Goal: Task Accomplishment & Management: Complete application form

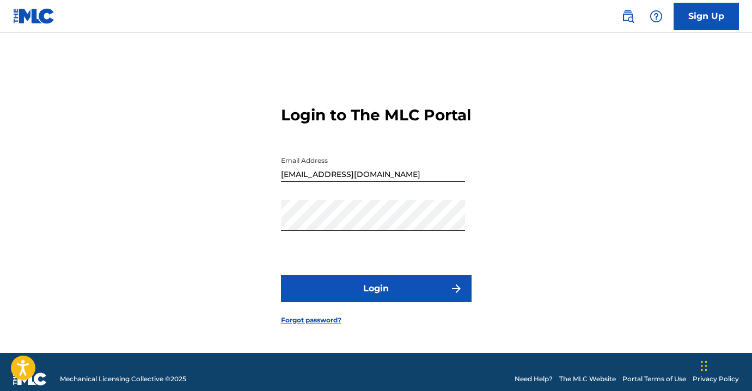
click at [373, 289] on button "Login" at bounding box center [376, 288] width 191 height 27
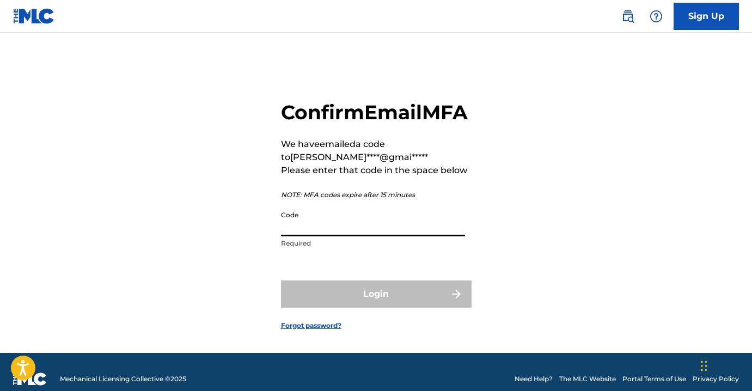
click at [384, 236] on input "Code" at bounding box center [373, 220] width 184 height 31
paste input "062607"
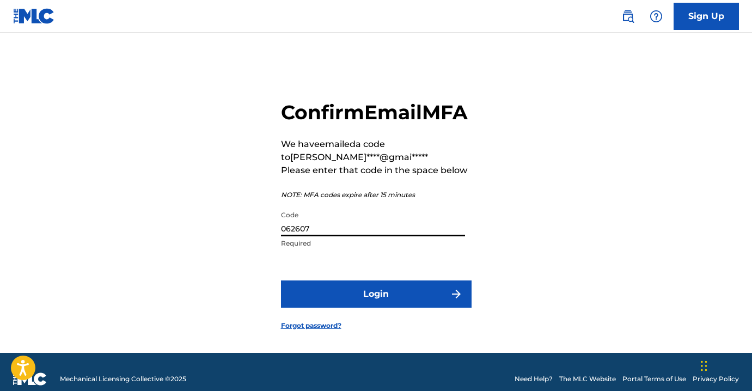
type input "062607"
click at [384, 308] on button "Login" at bounding box center [376, 293] width 191 height 27
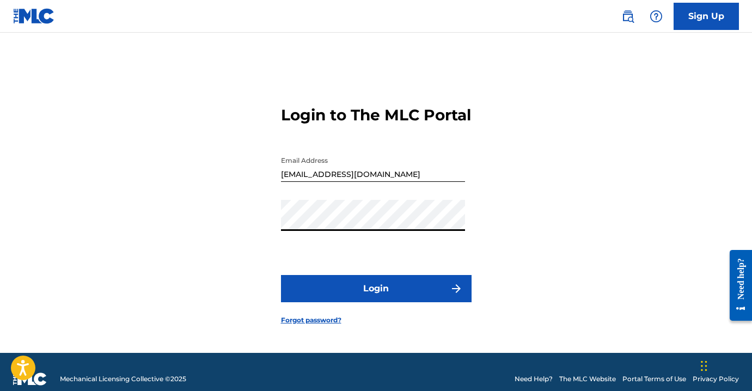
click at [396, 297] on button "Login" at bounding box center [376, 288] width 191 height 27
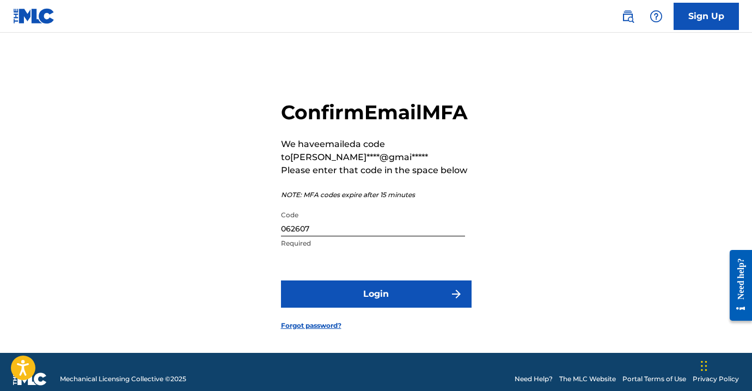
click at [329, 236] on input "062607" at bounding box center [373, 220] width 184 height 31
paste input "130568"
type input "130568"
click at [403, 308] on button "Login" at bounding box center [376, 293] width 191 height 27
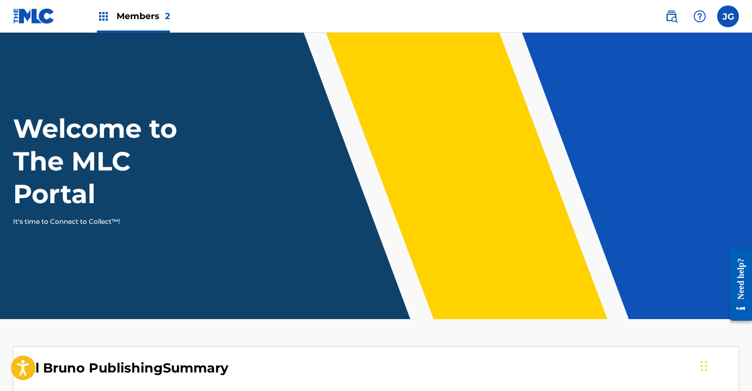
click at [732, 18] on label at bounding box center [728, 16] width 22 height 22
click at [728, 16] on input "JG Joan Onil Gutierrez Ledesma joanonil@gmail.com Notification Preferences Prof…" at bounding box center [728, 16] width 0 height 0
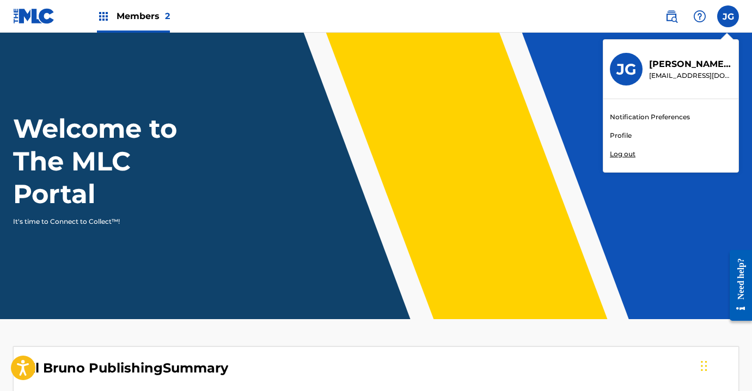
click at [160, 8] on div "Members 2" at bounding box center [133, 16] width 73 height 32
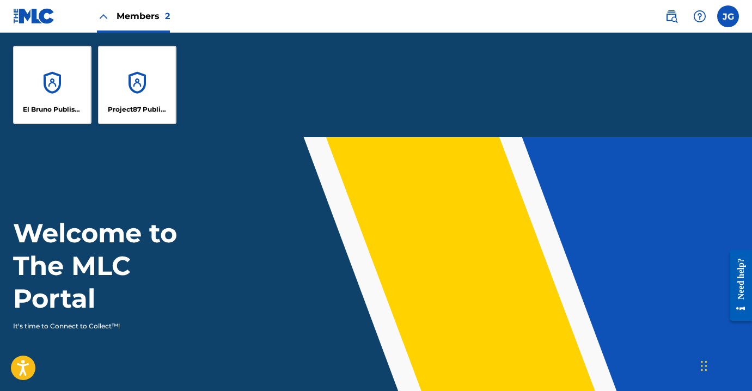
click at [40, 84] on div "El Bruno Publishing" at bounding box center [52, 85] width 78 height 78
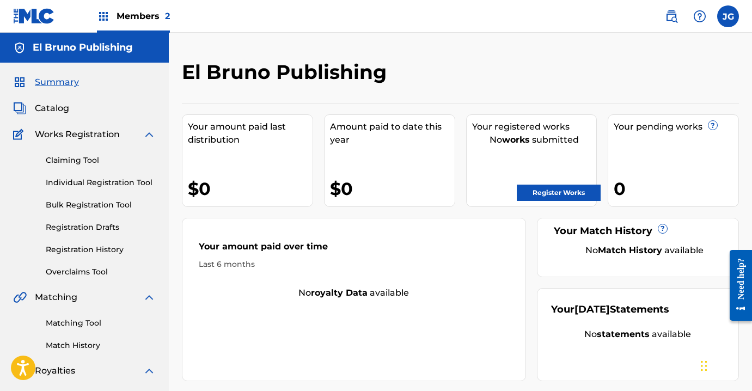
click at [579, 196] on link "Register Works" at bounding box center [559, 193] width 84 height 16
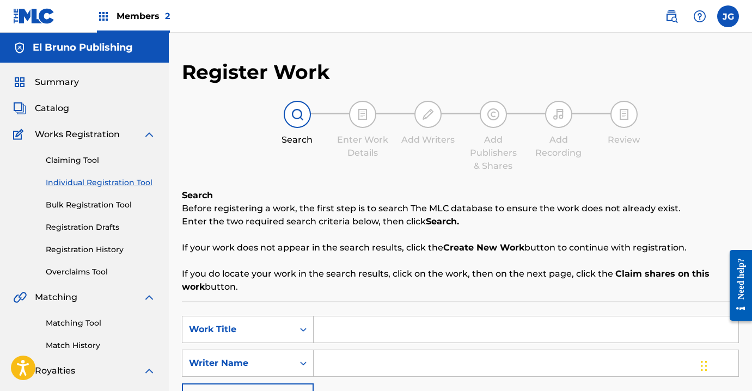
scroll to position [93, 0]
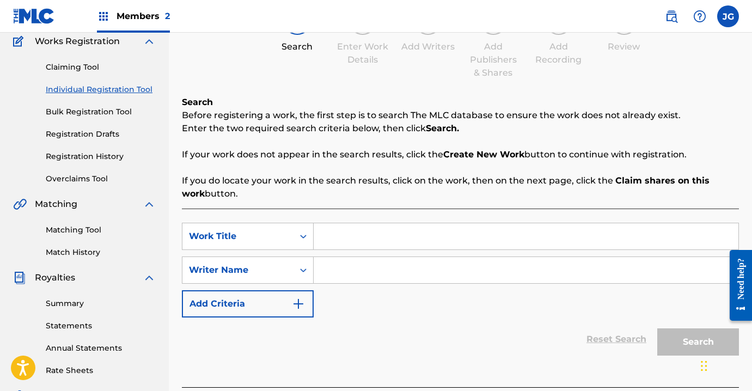
click at [419, 236] on input "Search Form" at bounding box center [526, 236] width 425 height 26
type input "PCB"
click at [360, 276] on input "Search Form" at bounding box center [526, 270] width 425 height 26
click at [289, 272] on div "Writer Name" at bounding box center [237, 270] width 111 height 21
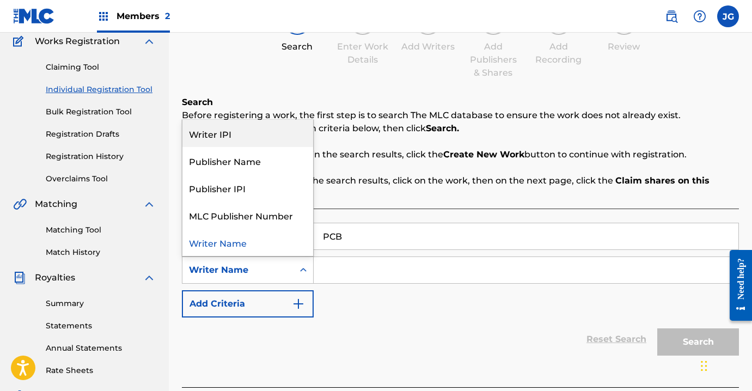
click at [239, 137] on div "Writer IPI" at bounding box center [247, 133] width 131 height 27
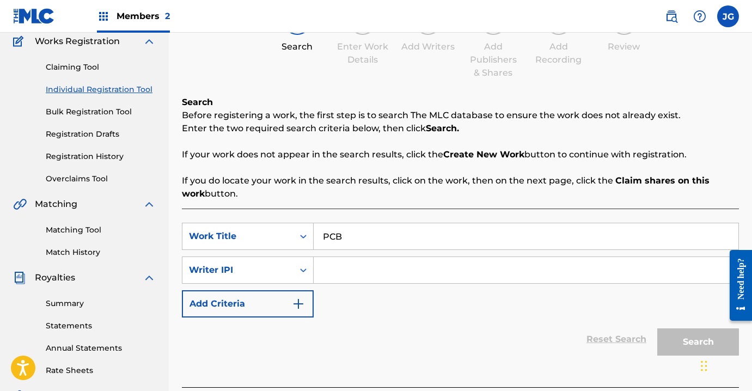
click at [354, 274] on input "Search Form" at bounding box center [526, 270] width 425 height 26
paste input "00617871034"
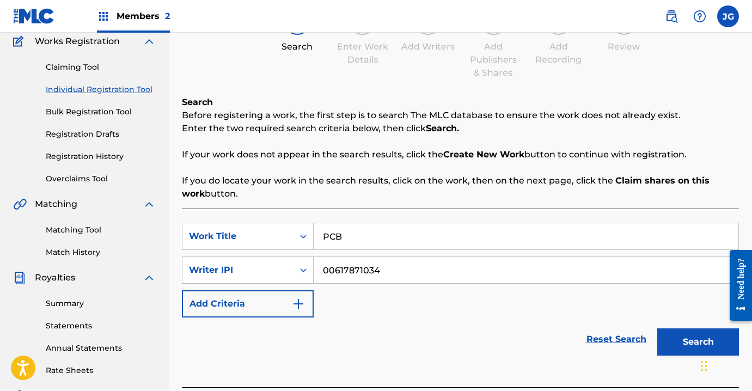
type input "00617871034"
click at [447, 297] on div "SearchWithCriteriaad1909bf-23bb-4dac-b213-b89d242c8fc0 Work Title PCB SearchWit…" at bounding box center [460, 270] width 557 height 95
click at [691, 338] on button "Search" at bounding box center [698, 341] width 82 height 27
click at [683, 334] on button "Search" at bounding box center [698, 341] width 82 height 27
click at [683, 339] on button "Search" at bounding box center [698, 341] width 82 height 27
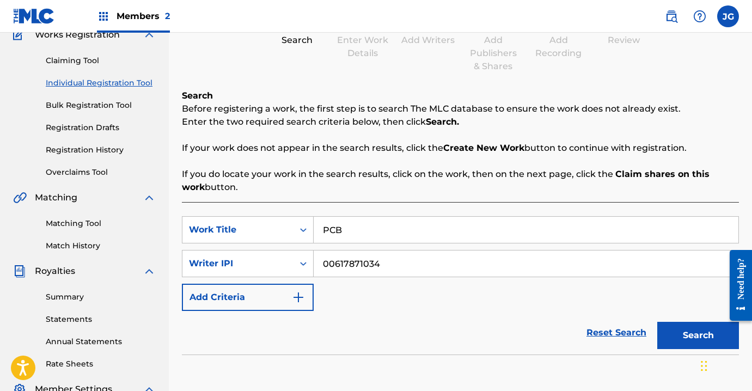
scroll to position [284, 0]
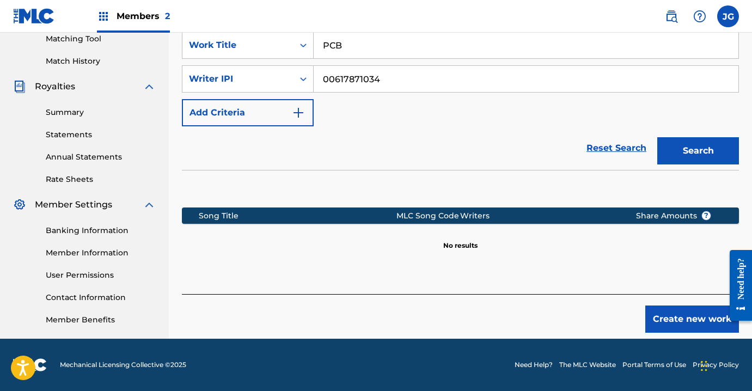
click at [694, 317] on button "Create new work" at bounding box center [692, 318] width 94 height 27
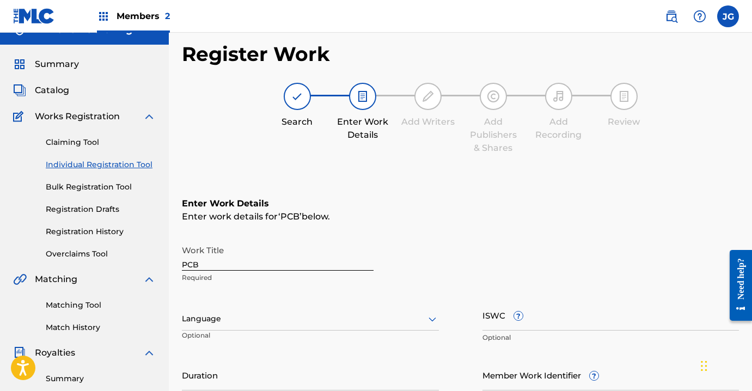
scroll to position [77, 0]
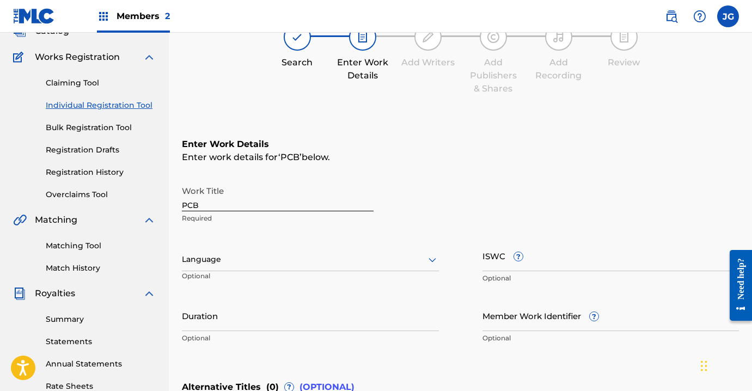
click at [380, 266] on div "Language" at bounding box center [310, 259] width 257 height 23
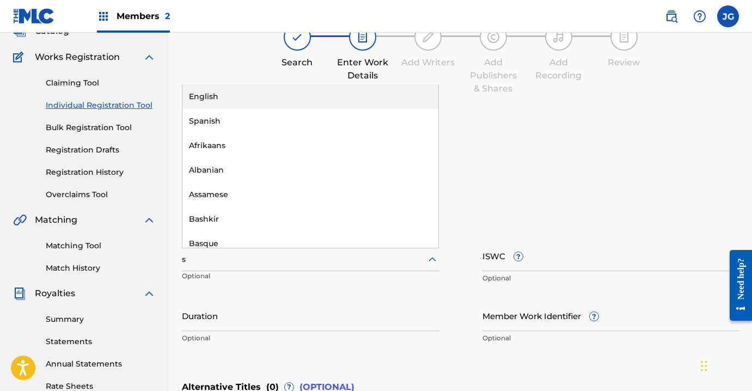
type input "sp"
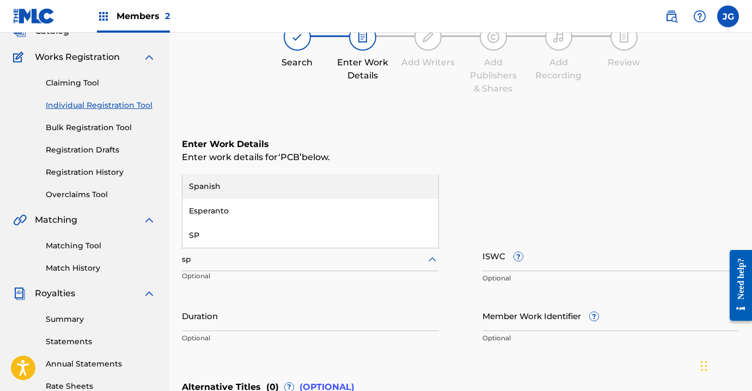
click at [252, 188] on div "Spanish" at bounding box center [310, 186] width 256 height 25
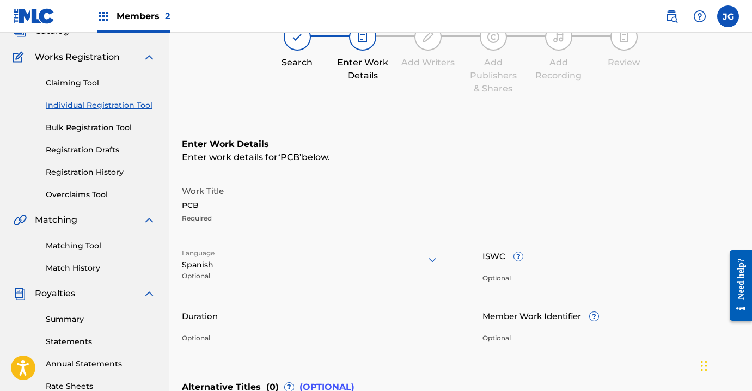
click at [518, 255] on span "?" at bounding box center [518, 256] width 9 height 9
click at [518, 255] on input "ISWC ?" at bounding box center [610, 255] width 257 height 31
paste input "T-315.429.908-4"
type input "T-315.429.908-4"
click at [543, 285] on div "ISWC ? T-315.429.908-4 Optional" at bounding box center [610, 264] width 257 height 49
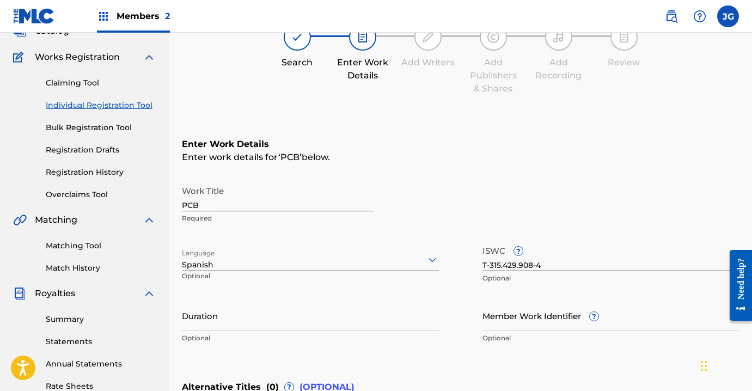
scroll to position [147, 0]
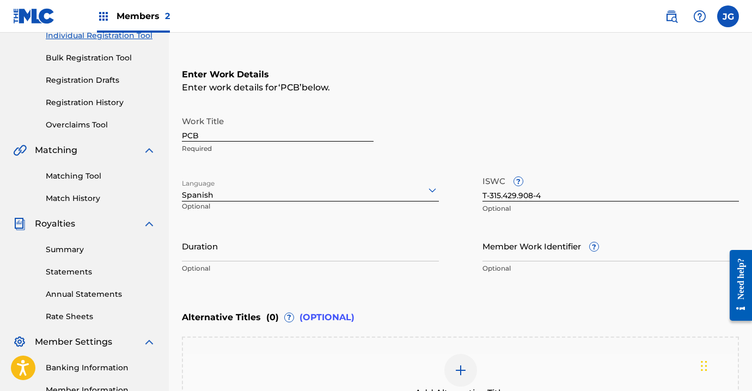
click at [530, 199] on input "T-315.429.908-4" at bounding box center [610, 185] width 257 height 31
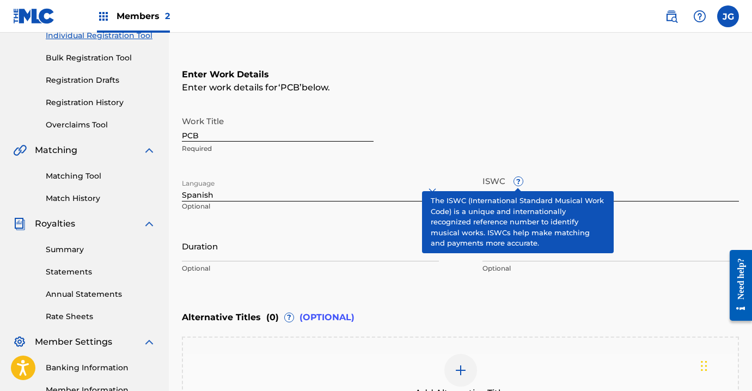
click at [520, 184] on span "?" at bounding box center [518, 181] width 9 height 9
click at [520, 184] on input "T-315.429.908-4" at bounding box center [610, 185] width 257 height 31
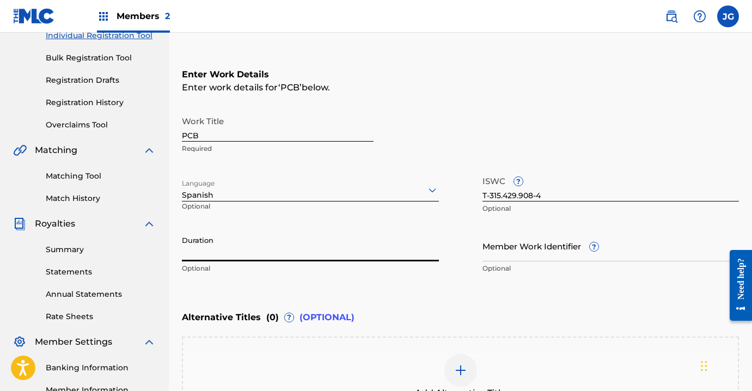
click at [328, 251] on input "Duration" at bounding box center [310, 245] width 257 height 31
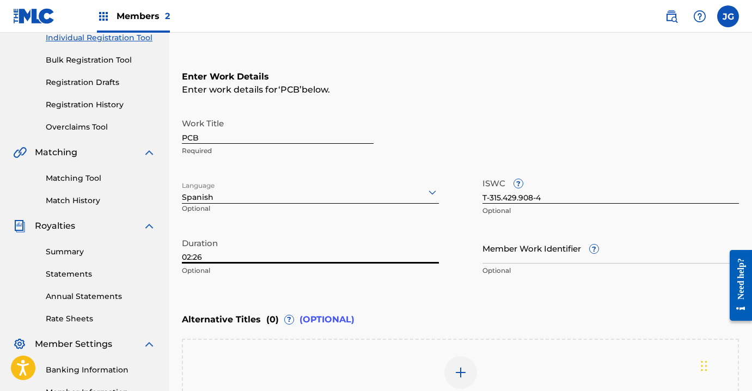
scroll to position [241, 0]
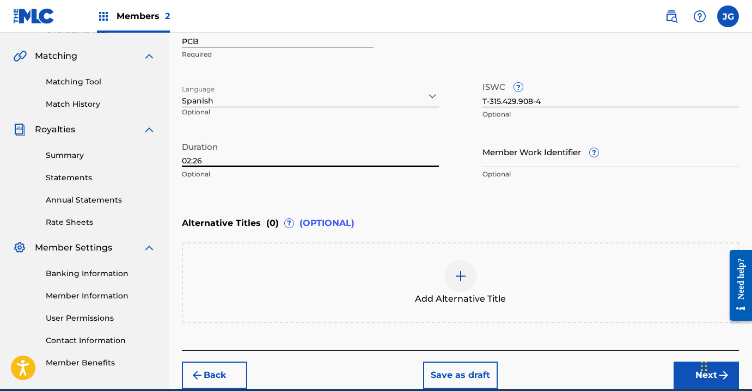
type input "02:26"
click at [458, 276] on img at bounding box center [460, 276] width 13 height 13
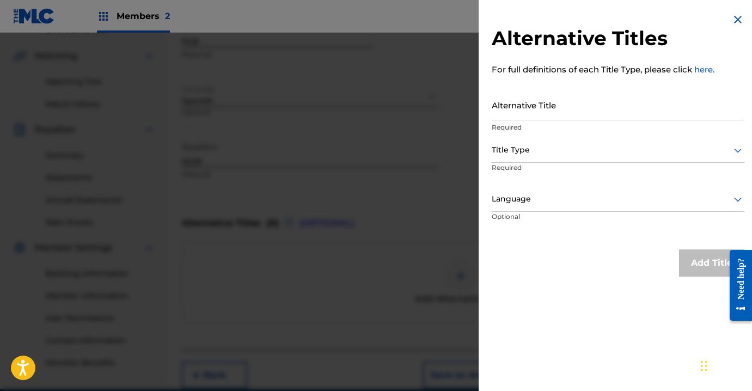
click at [548, 102] on input "Alternative Title" at bounding box center [618, 104] width 253 height 31
type input "Besito en el cuello"
click at [556, 150] on div at bounding box center [618, 150] width 253 height 14
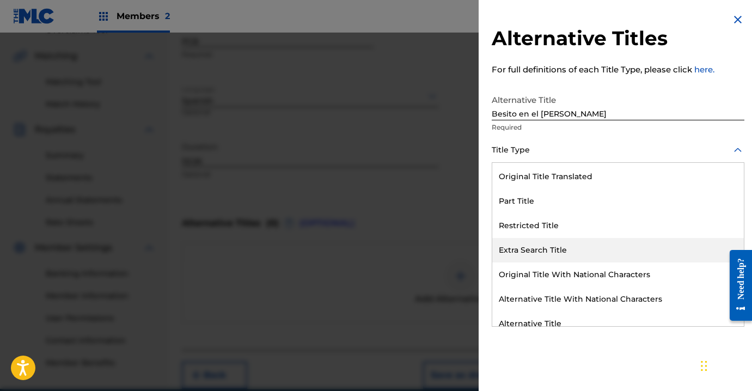
scroll to position [106, 0]
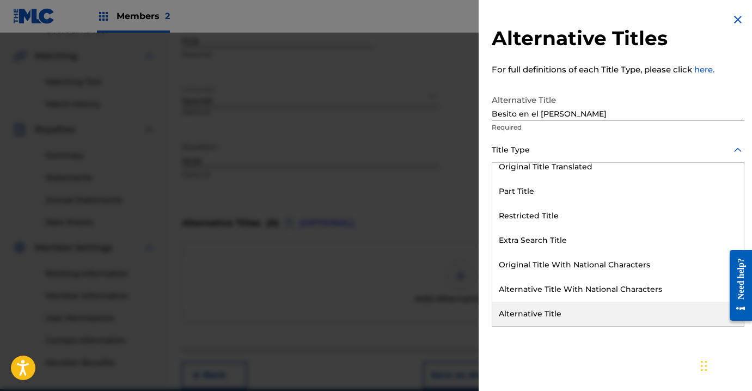
click at [547, 319] on div "Alternative Title" at bounding box center [618, 314] width 252 height 25
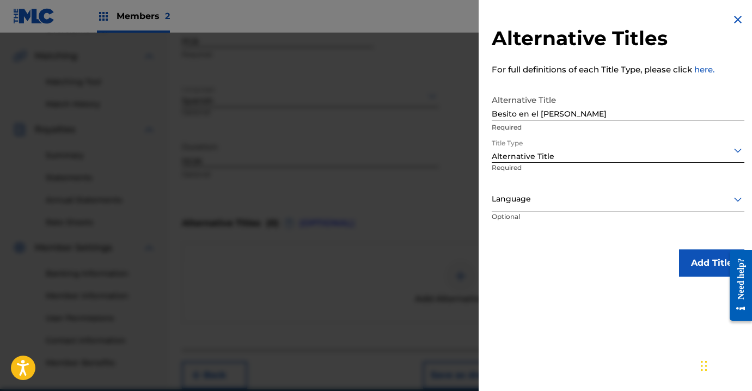
click at [569, 205] on div at bounding box center [618, 199] width 253 height 14
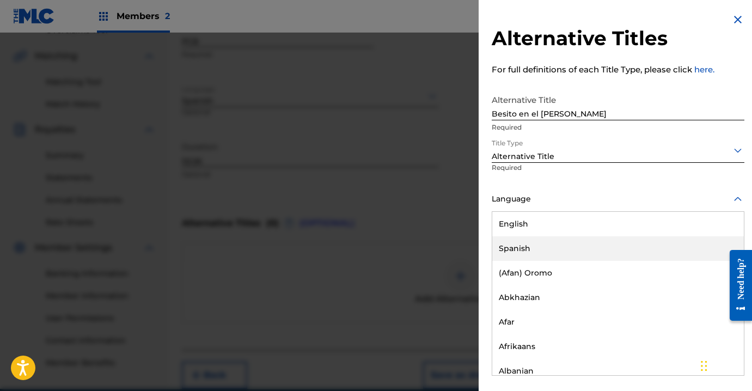
click at [561, 246] on div "Spanish" at bounding box center [618, 248] width 252 height 25
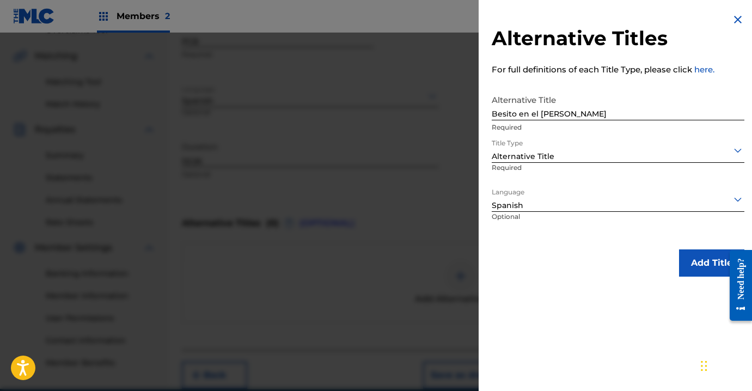
click at [705, 261] on button "Add Title" at bounding box center [711, 262] width 65 height 27
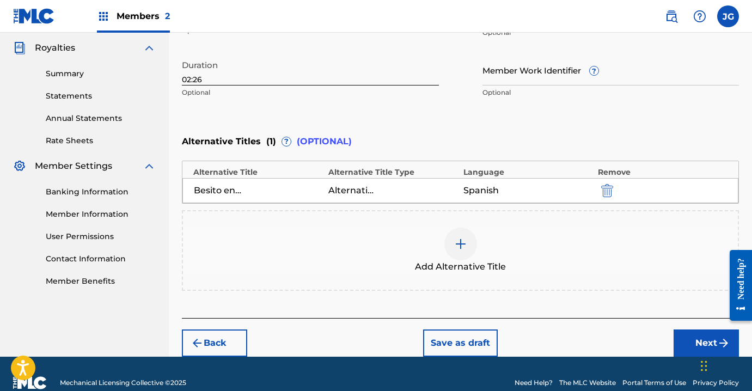
scroll to position [340, 0]
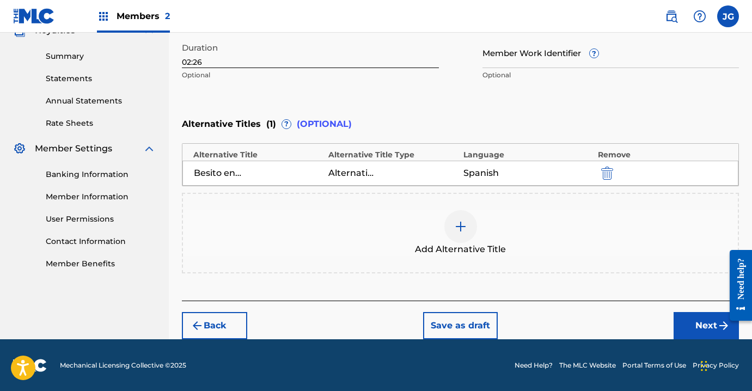
click at [688, 321] on button "Next" at bounding box center [706, 325] width 65 height 27
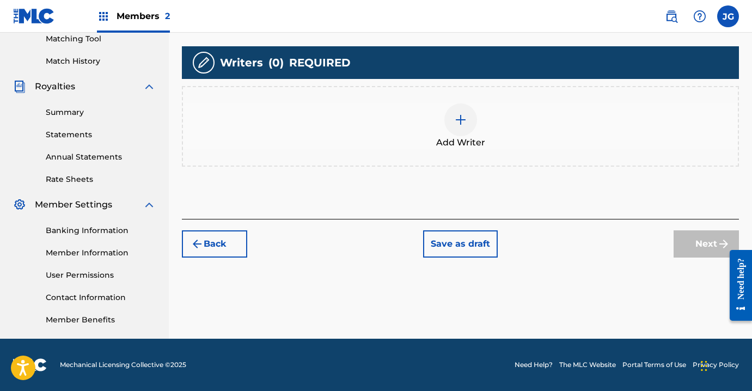
scroll to position [200, 0]
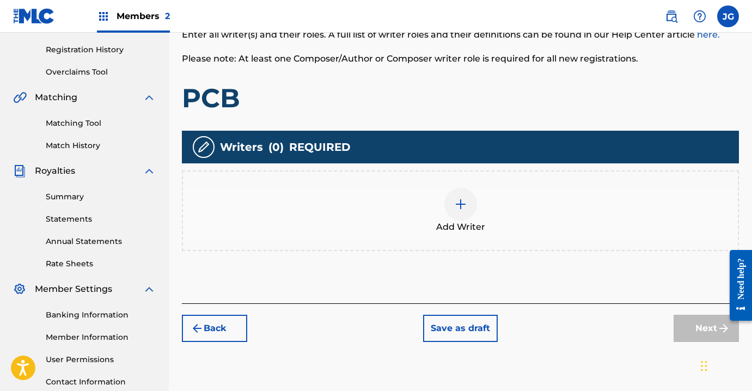
click at [457, 201] on img at bounding box center [460, 204] width 13 height 13
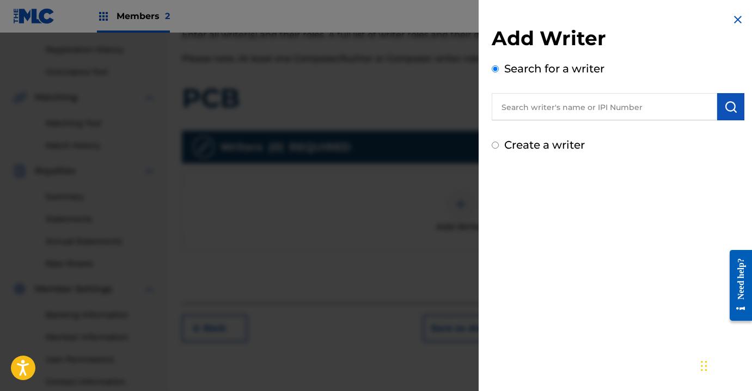
click at [584, 105] on input "text" at bounding box center [604, 106] width 225 height 27
paste input "00617871034"
type input "00617871034"
click at [724, 108] on img "submit" at bounding box center [730, 106] width 13 height 13
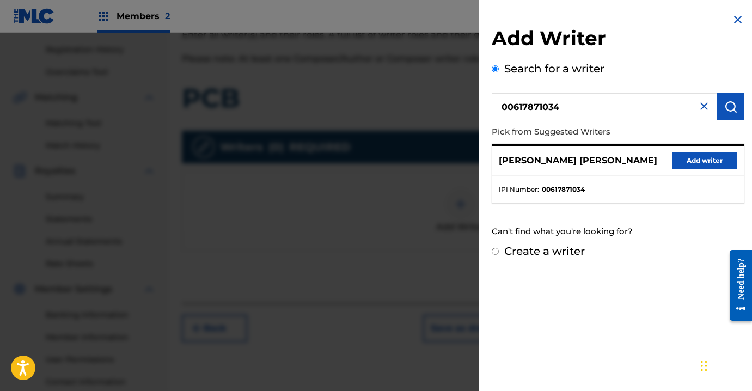
click at [702, 158] on button "Add writer" at bounding box center [704, 160] width 65 height 16
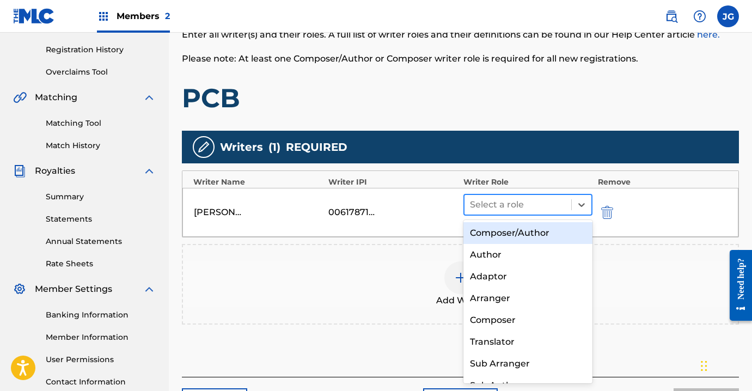
click at [538, 202] on div at bounding box center [518, 204] width 96 height 15
click at [524, 237] on div "Composer/Author" at bounding box center [527, 233] width 129 height 22
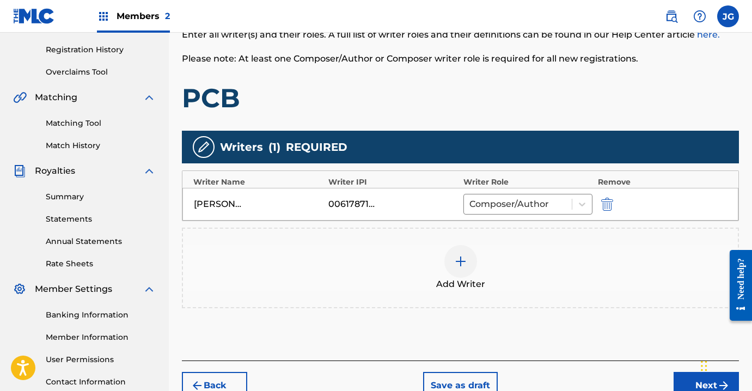
click at [463, 260] on img at bounding box center [460, 261] width 13 height 13
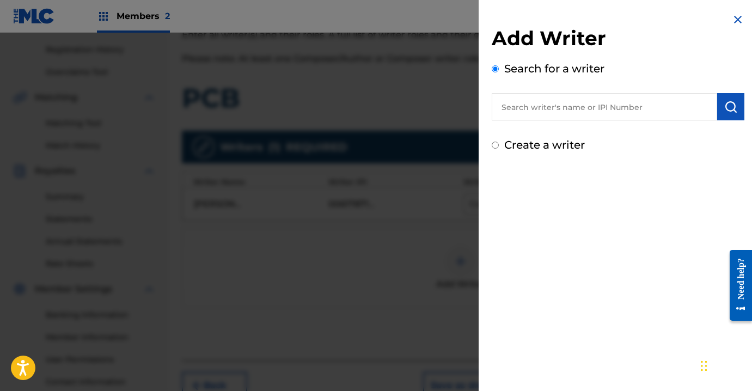
click at [568, 106] on input "text" at bounding box center [604, 106] width 225 height 27
paste input "01115221418"
type input "01115221418"
click at [679, 135] on div "Add Writer Search for a writer 01115221418 Create a writer" at bounding box center [618, 89] width 253 height 127
click at [735, 105] on button "submit" at bounding box center [730, 106] width 27 height 27
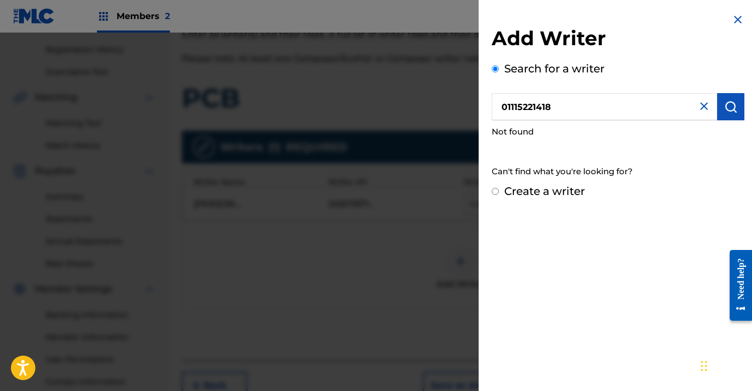
click at [498, 191] on input "Create a writer" at bounding box center [495, 191] width 7 height 7
radio input "false"
radio input "true"
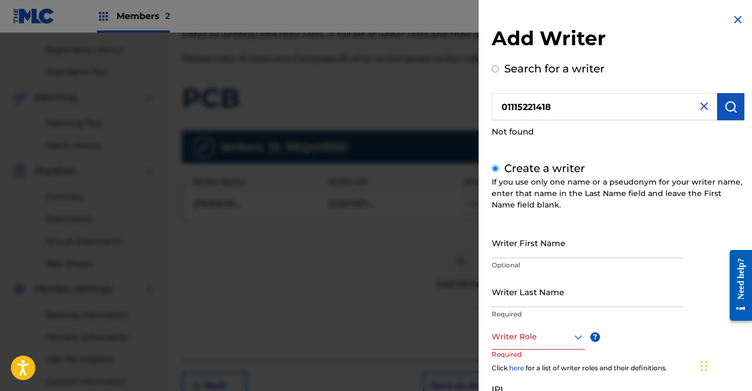
click at [547, 243] on input "Writer First Name" at bounding box center [588, 242] width 192 height 31
type input "S"
type input "Starling"
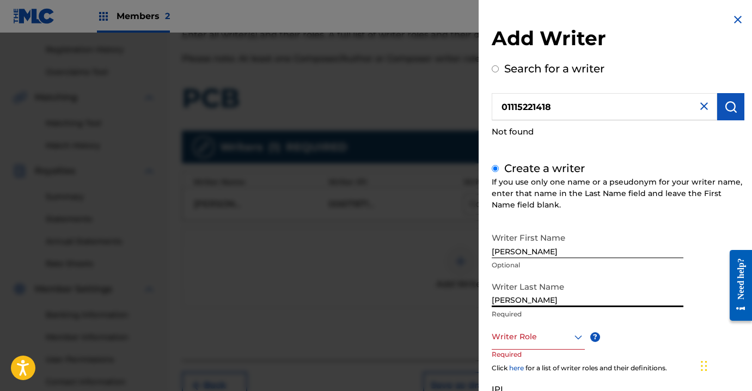
scroll to position [66, 0]
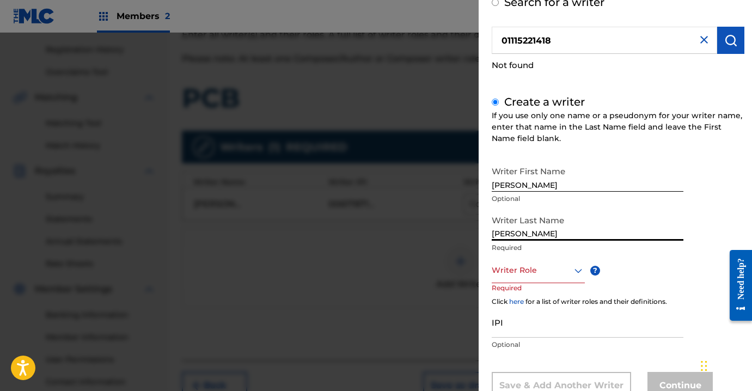
type input "Martinez Altagracia"
click at [542, 265] on div at bounding box center [538, 271] width 93 height 14
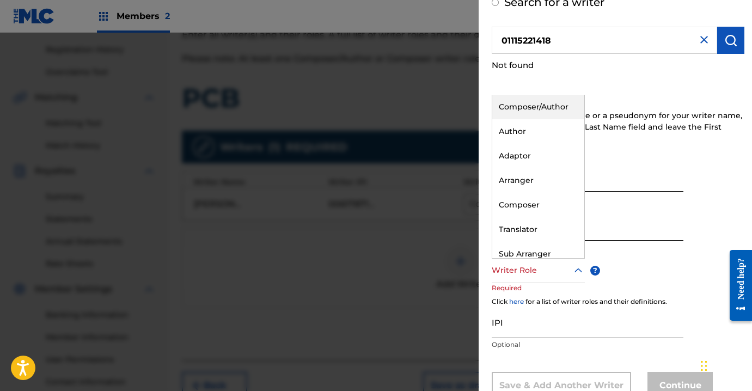
click at [546, 107] on div "Composer/Author" at bounding box center [538, 107] width 92 height 25
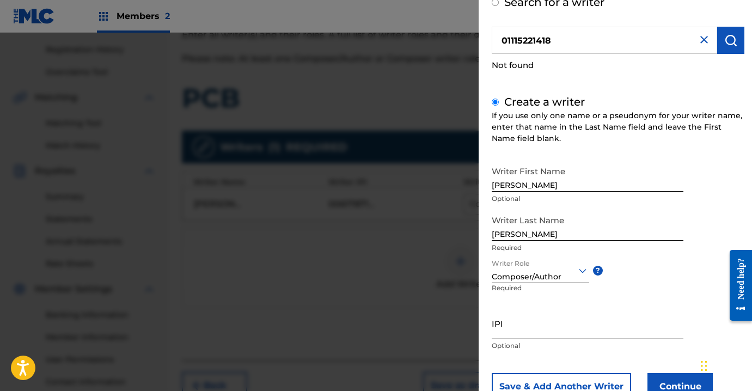
scroll to position [105, 0]
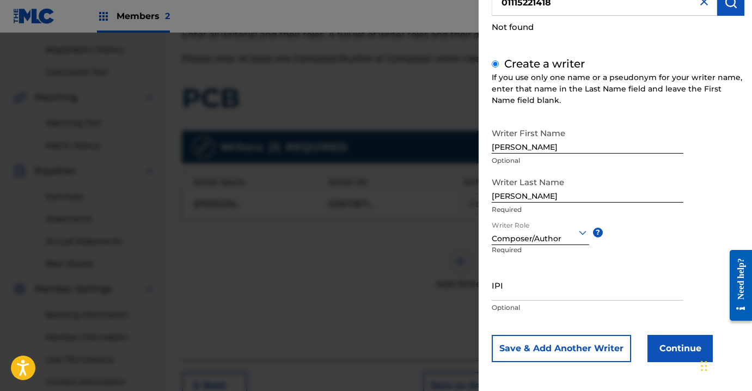
click at [521, 296] on input "IPI" at bounding box center [588, 285] width 192 height 31
paste input "01115221418"
click at [555, 292] on input "01115221418" at bounding box center [588, 285] width 192 height 31
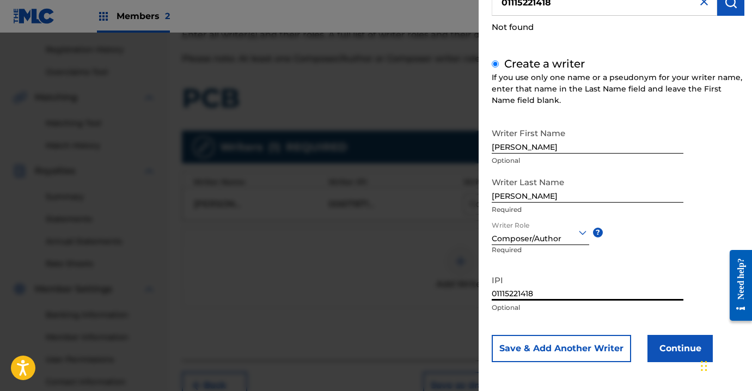
type input "01115221418"
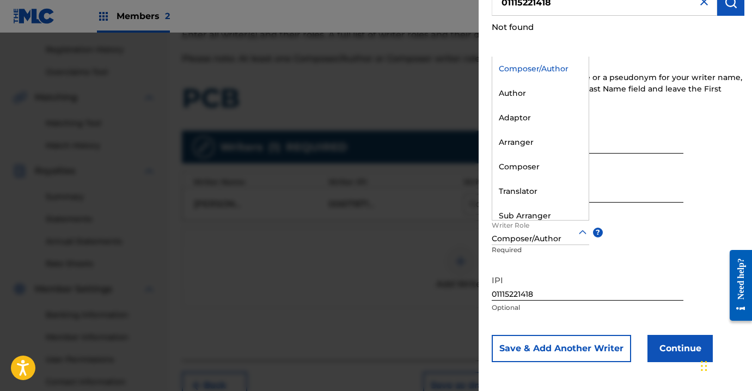
click at [570, 233] on div at bounding box center [540, 232] width 97 height 14
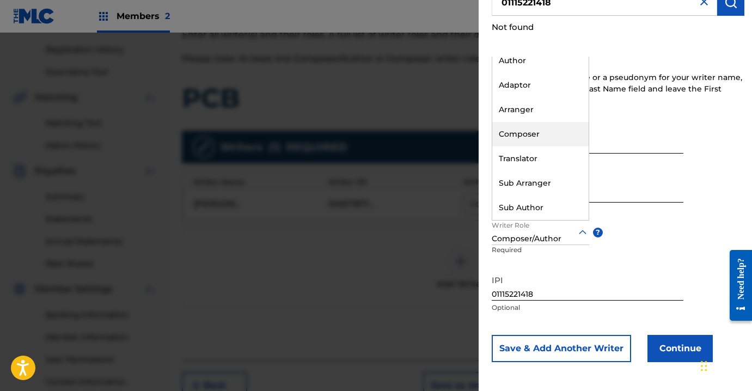
scroll to position [0, 0]
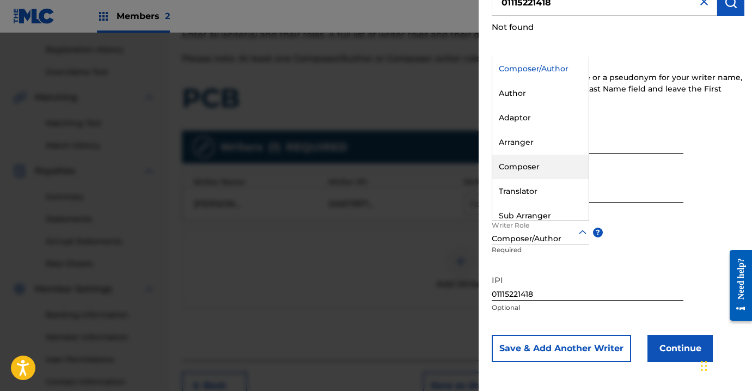
click at [670, 253] on div "Writer First Name Starling Optional Writer Last Name Martinez Altagracia Requir…" at bounding box center [618, 243] width 253 height 240
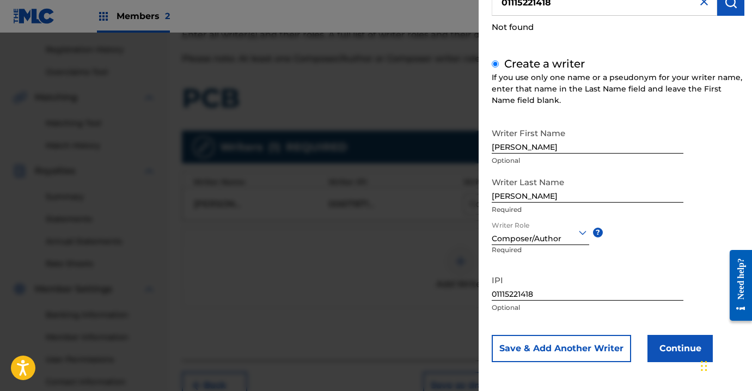
click at [671, 342] on button "Continue" at bounding box center [679, 348] width 65 height 27
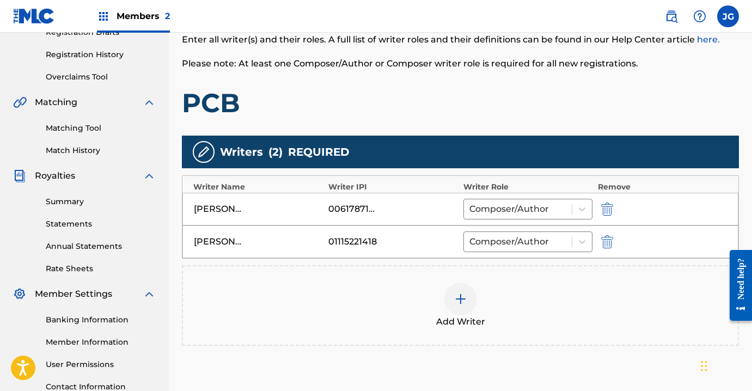
scroll to position [293, 0]
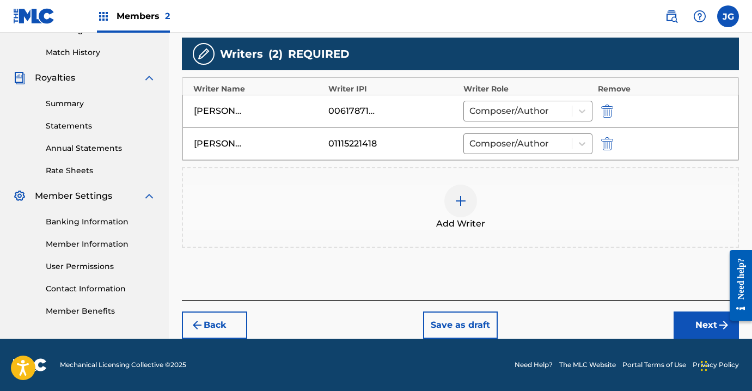
click at [234, 111] on div "JOAN ONIL GUTIERREZ LEDESMA" at bounding box center [218, 111] width 49 height 13
click at [231, 114] on div "JOAN ONIL GUTIERREZ LEDESMA" at bounding box center [218, 111] width 49 height 13
click at [236, 140] on div "Starling Martinez Altagracia" at bounding box center [218, 143] width 49 height 13
click at [228, 146] on div "Starling Martinez Altagracia" at bounding box center [218, 143] width 49 height 13
click at [239, 112] on div "JOAN ONIL GUTIERREZ LEDESMA" at bounding box center [218, 111] width 49 height 13
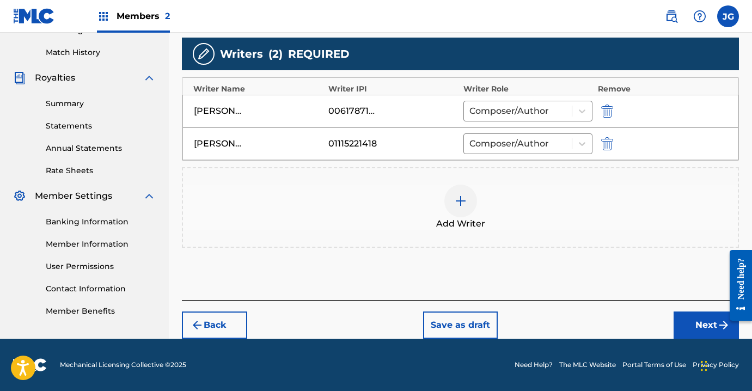
click at [705, 324] on button "Next" at bounding box center [706, 324] width 65 height 27
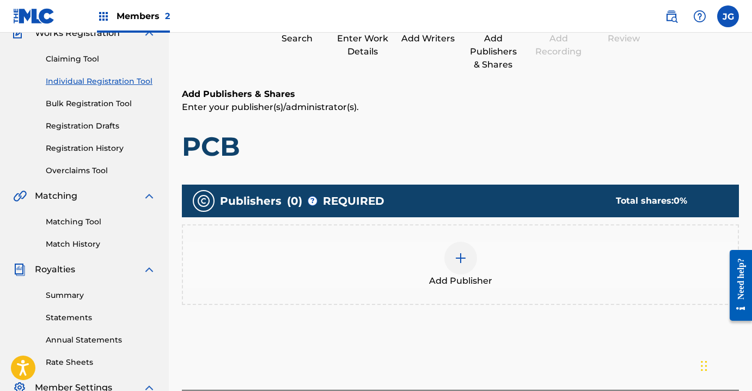
scroll to position [284, 0]
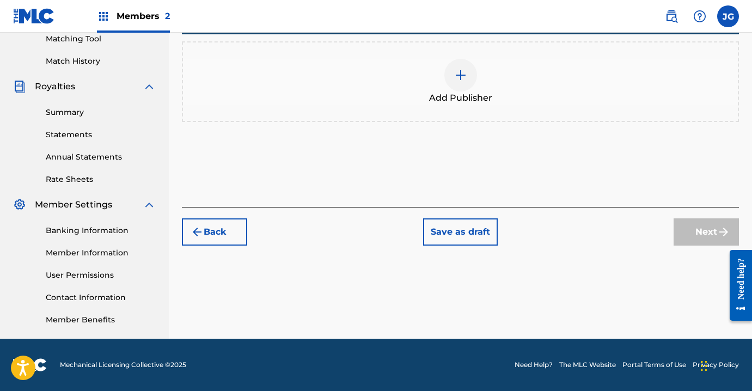
click at [461, 237] on button "Save as draft" at bounding box center [460, 231] width 75 height 27
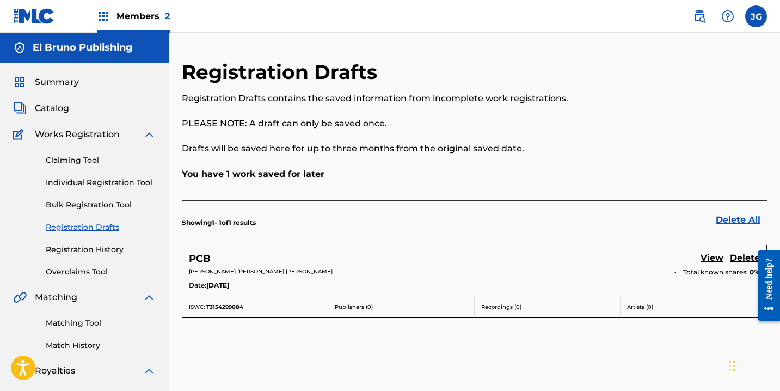
scroll to position [69, 0]
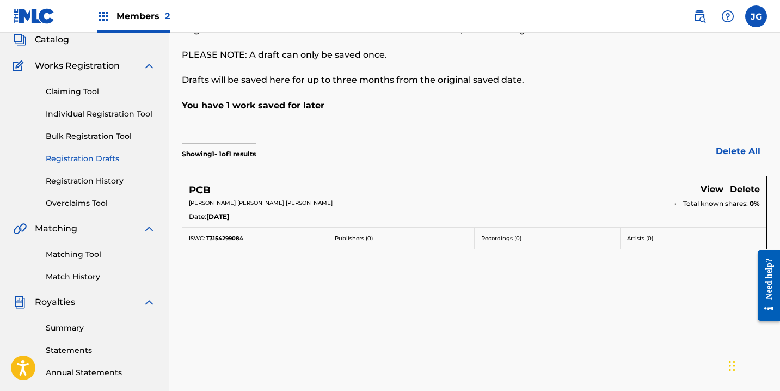
click at [707, 188] on link "View" at bounding box center [712, 190] width 23 height 15
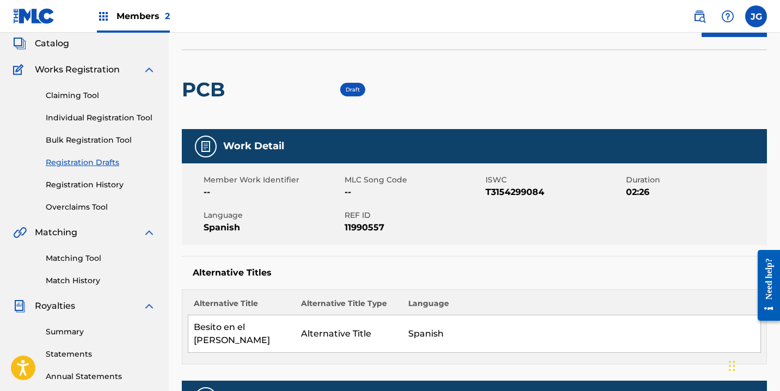
scroll to position [67, 0]
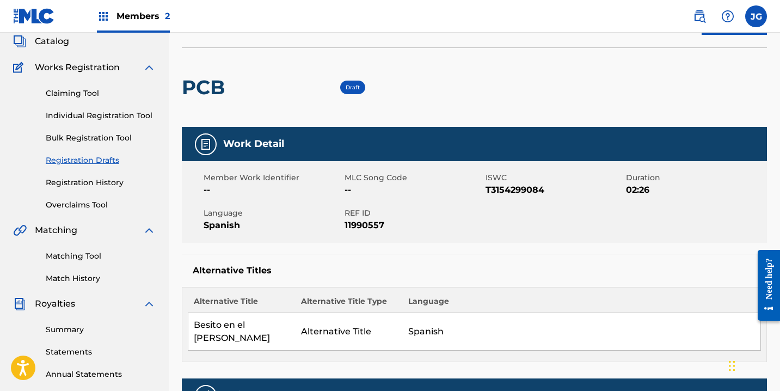
click at [350, 85] on span "Draft" at bounding box center [353, 87] width 14 height 7
click at [224, 84] on h2 "PCB" at bounding box center [206, 87] width 49 height 25
click at [419, 88] on div "PCB Draft" at bounding box center [474, 86] width 585 height 79
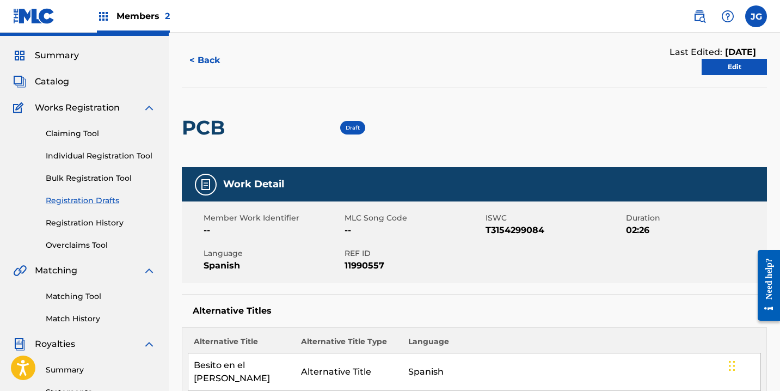
scroll to position [0, 0]
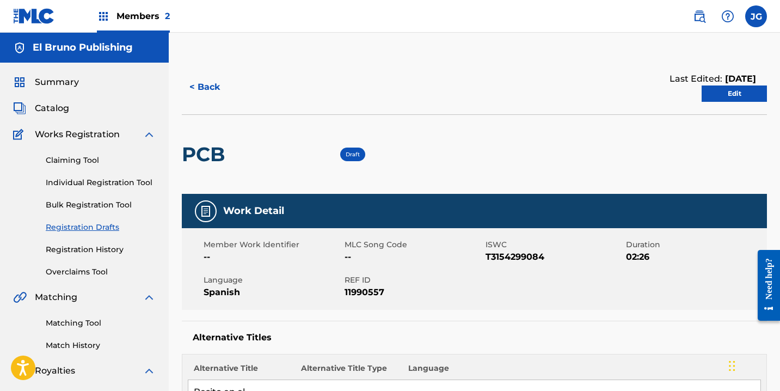
click at [733, 96] on link "Edit" at bounding box center [734, 93] width 65 height 16
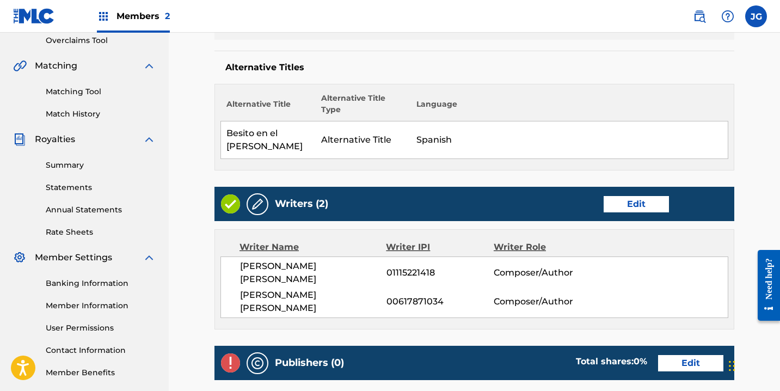
scroll to position [334, 0]
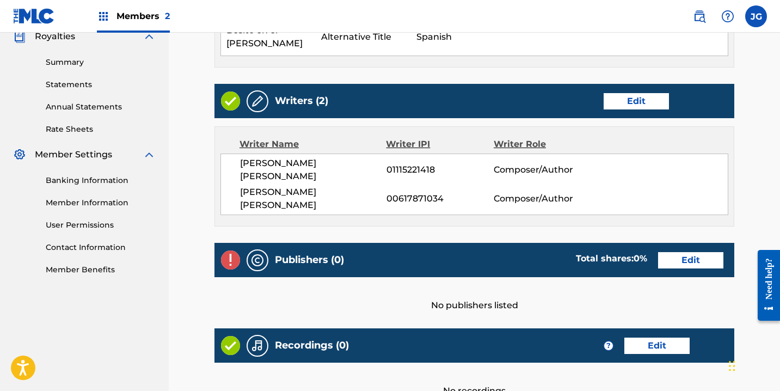
click at [682, 252] on link "Edit" at bounding box center [690, 260] width 65 height 16
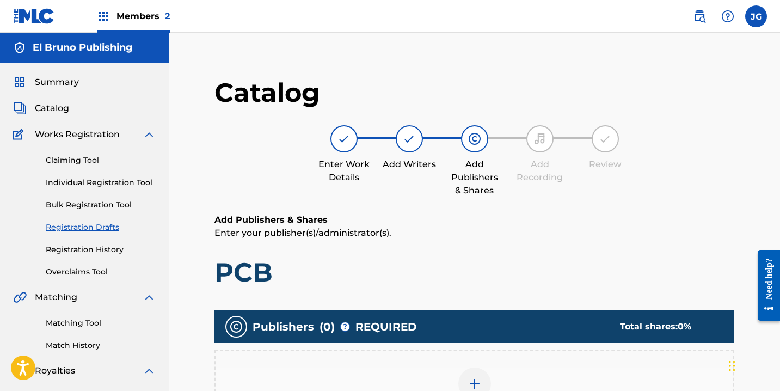
scroll to position [94, 0]
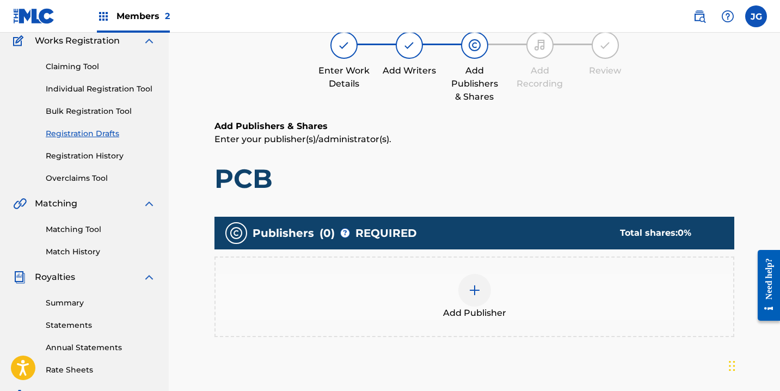
click at [468, 289] on img at bounding box center [474, 290] width 13 height 13
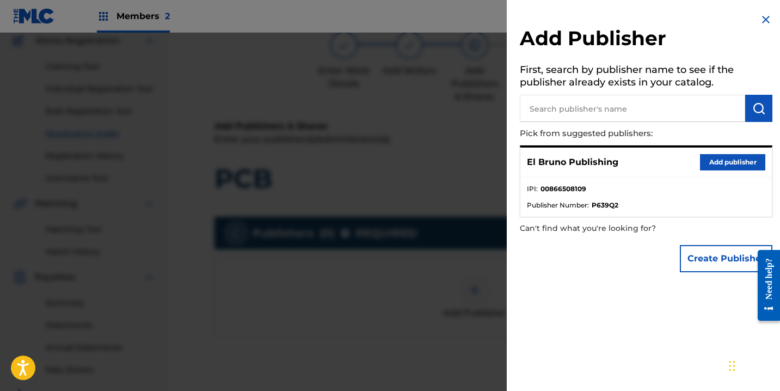
click at [718, 162] on button "Add publisher" at bounding box center [732, 162] width 65 height 16
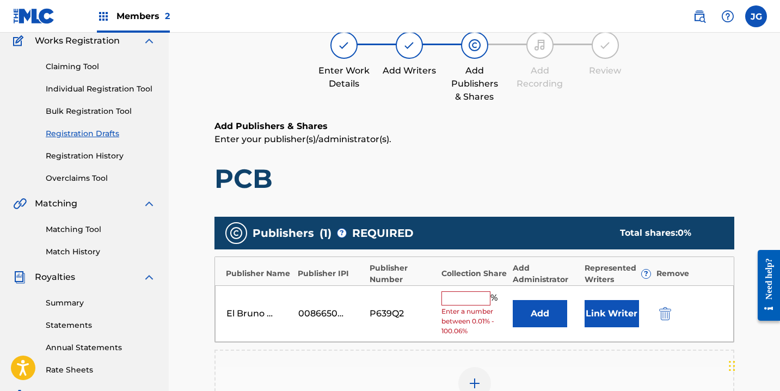
click at [476, 298] on input "text" at bounding box center [466, 298] width 49 height 14
drag, startPoint x: 463, startPoint y: 329, endPoint x: 439, endPoint y: 328, distance: 23.5
click at [439, 328] on div "El Bruno Publishing 00866508109 P639Q2 % Enter a number between 0.01% - 100.06%…" at bounding box center [474, 313] width 519 height 57
copy span "100.06"
click at [465, 296] on input "text" at bounding box center [466, 298] width 49 height 14
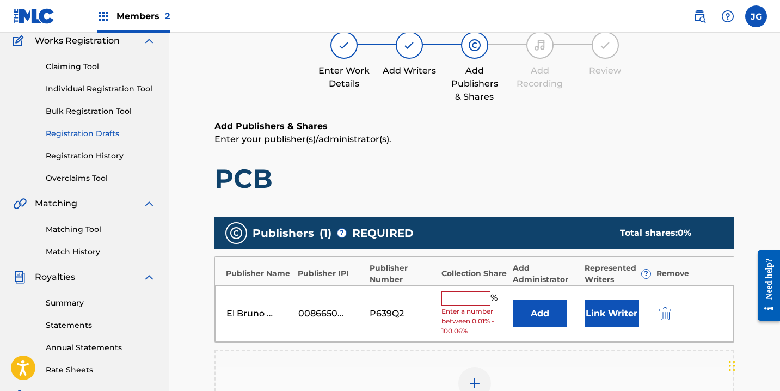
paste input "100.06"
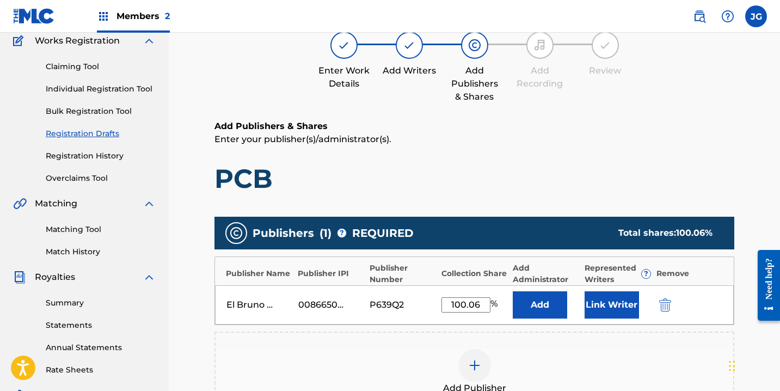
click at [464, 328] on div "Publishers ( 1 ) ? REQUIRED Total shares: 100.06 % Publisher Name Publisher IPI…" at bounding box center [475, 314] width 520 height 195
click at [535, 303] on button "Add" at bounding box center [540, 304] width 54 height 27
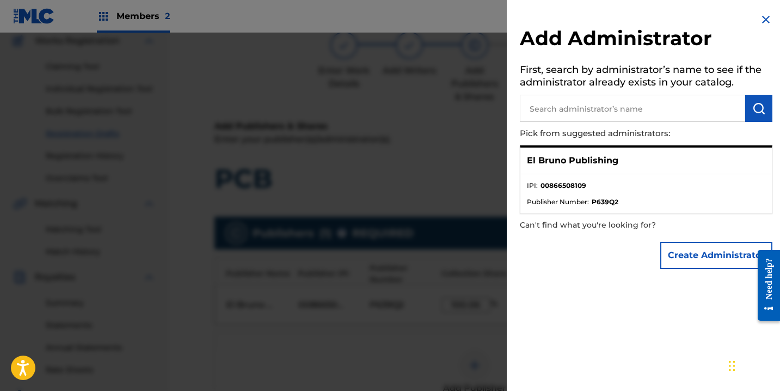
click at [387, 342] on div at bounding box center [390, 228] width 780 height 391
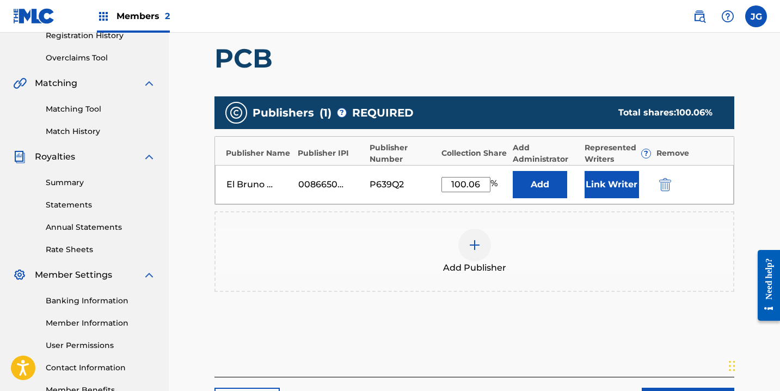
scroll to position [307, 0]
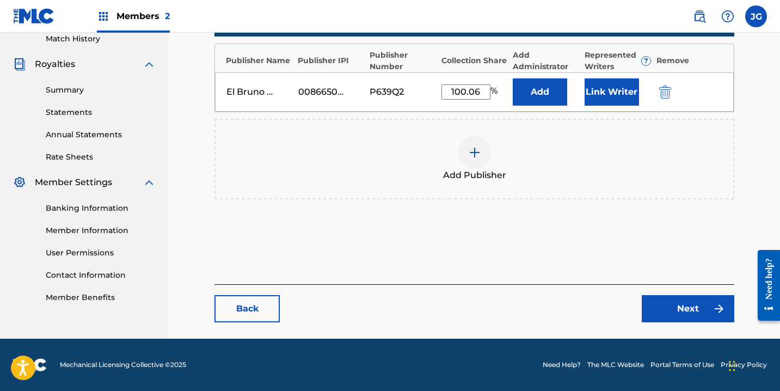
click at [671, 307] on button "Next" at bounding box center [688, 308] width 93 height 27
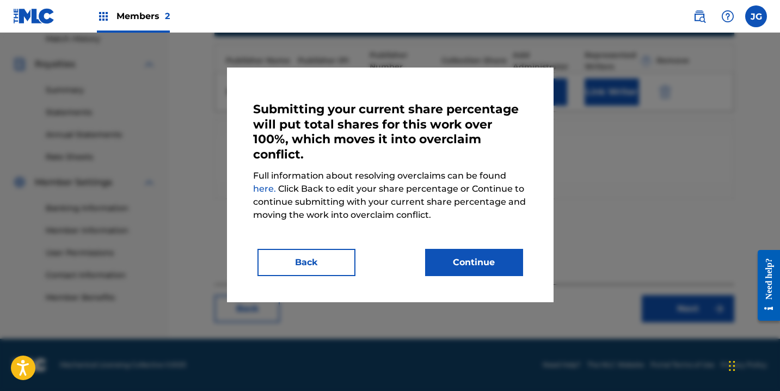
click at [311, 261] on button "Back" at bounding box center [307, 262] width 98 height 27
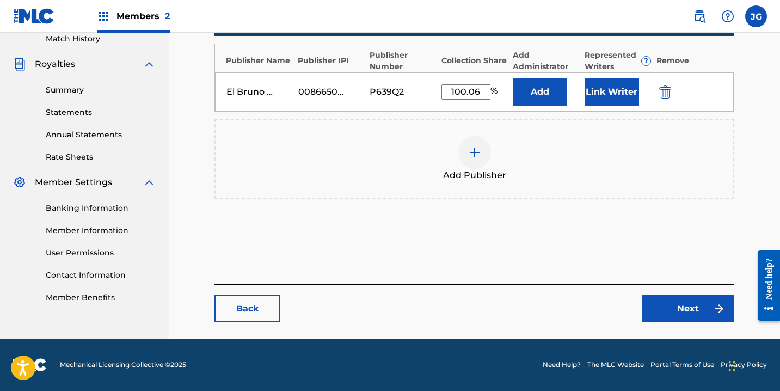
scroll to position [217, 0]
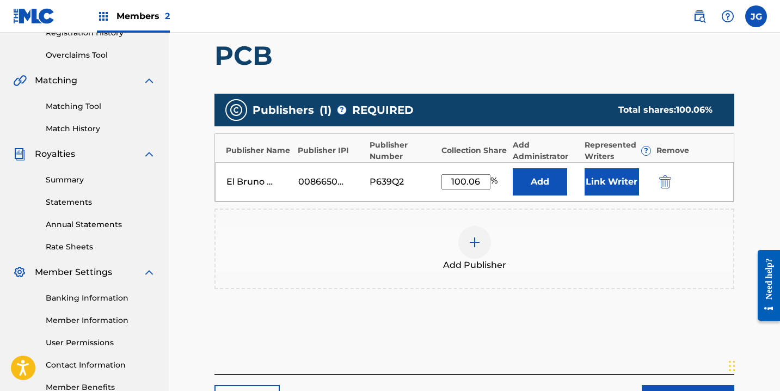
click at [481, 183] on input "100.06" at bounding box center [466, 181] width 49 height 15
type input "100"
click at [601, 232] on div "Add Publisher" at bounding box center [475, 249] width 518 height 46
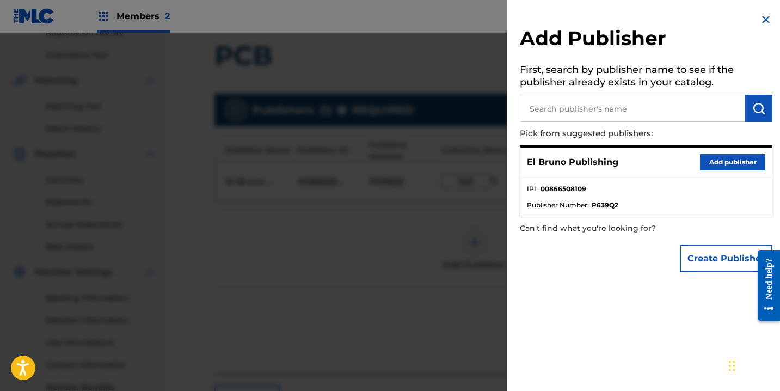
click at [481, 272] on div at bounding box center [390, 228] width 780 height 391
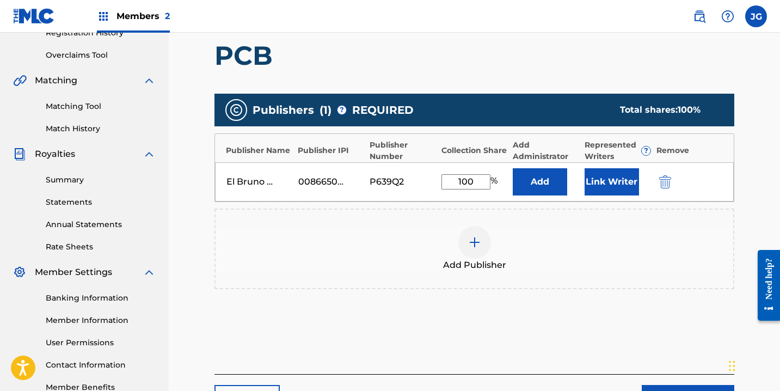
scroll to position [295, 0]
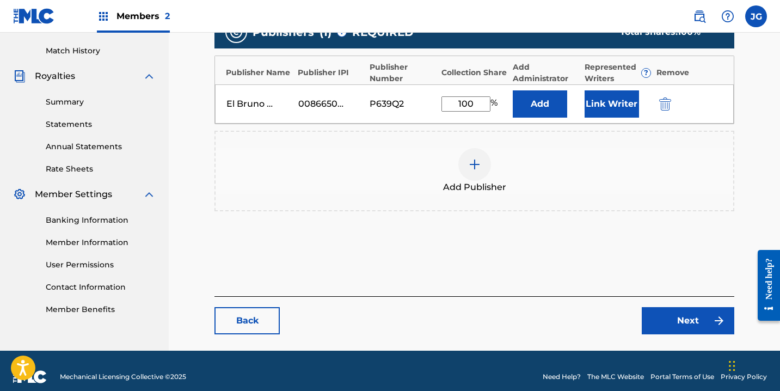
click at [677, 319] on link "Next" at bounding box center [688, 320] width 93 height 27
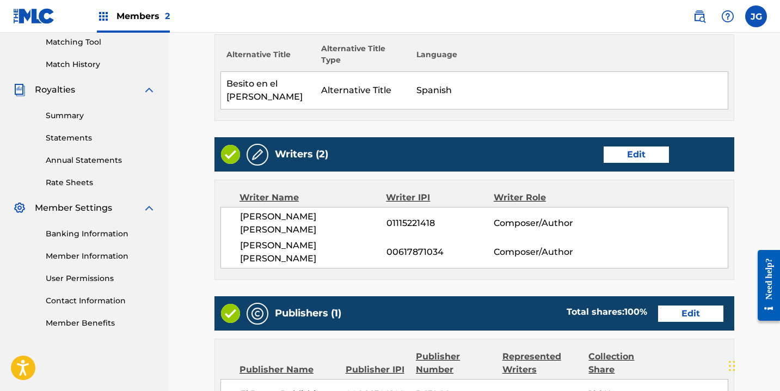
scroll to position [322, 0]
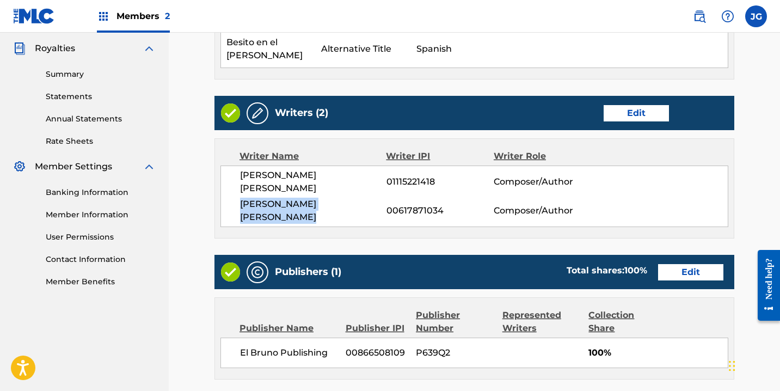
drag, startPoint x: 293, startPoint y: 193, endPoint x: 235, endPoint y: 178, distance: 60.2
click at [234, 178] on div "Starling Martinez Altagracia 01115221418 Composer/Author JOAN ONIL GUTIERREZ LE…" at bounding box center [475, 197] width 508 height 62
copy span "JOAN ONIL GUTIERREZ LEDESMA"
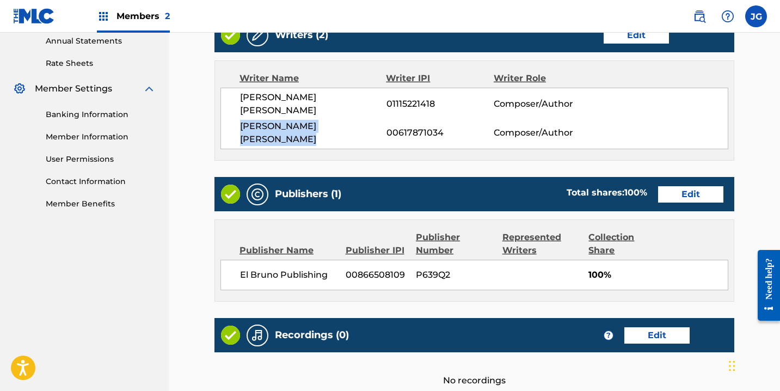
scroll to position [481, 0]
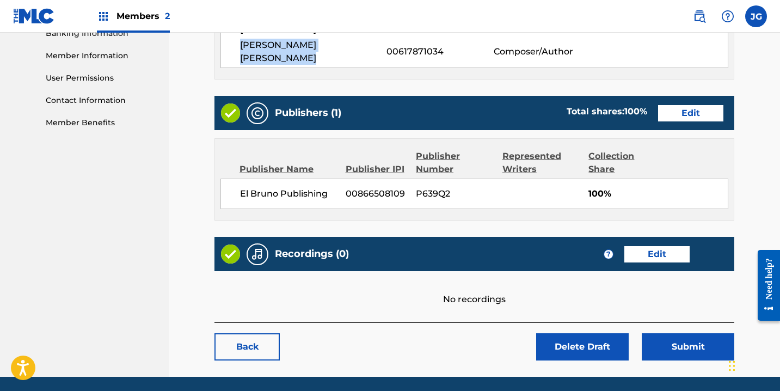
click at [660, 246] on link "Edit" at bounding box center [657, 254] width 65 height 16
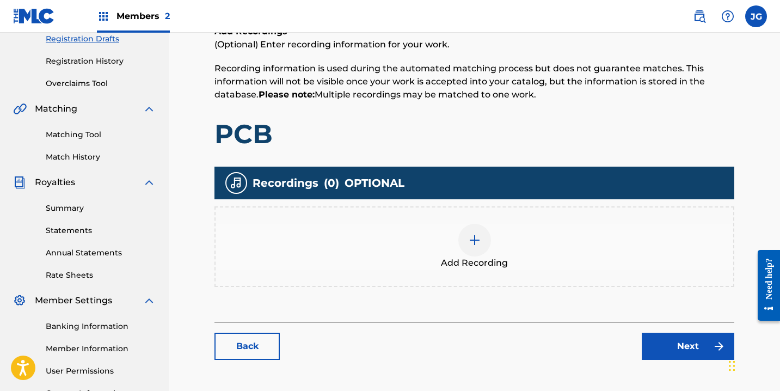
scroll to position [284, 0]
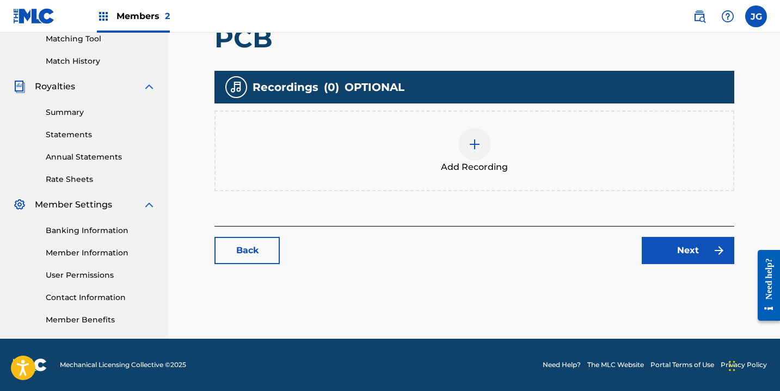
click at [477, 146] on img at bounding box center [474, 144] width 13 height 13
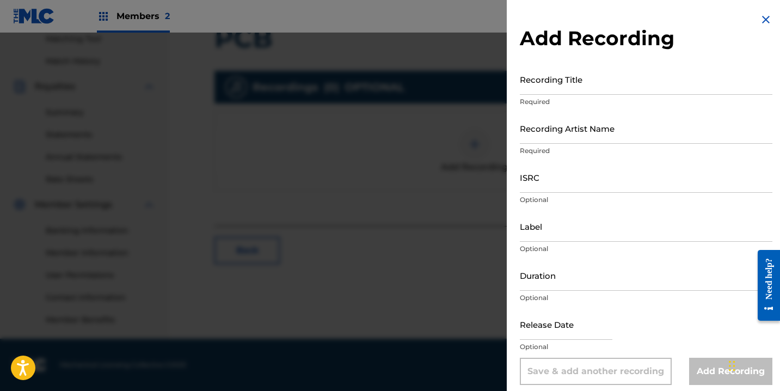
click at [579, 79] on input "Recording Title" at bounding box center [646, 79] width 253 height 31
type input "PCB"
click at [555, 132] on input "Recording Artist Name" at bounding box center [646, 128] width 253 height 31
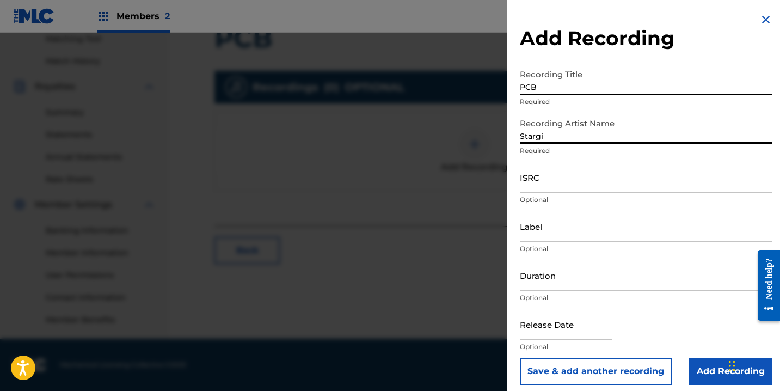
type input "Stargi"
click at [558, 181] on input "ISRC" at bounding box center [646, 177] width 253 height 31
paste input "QZK6F2557204"
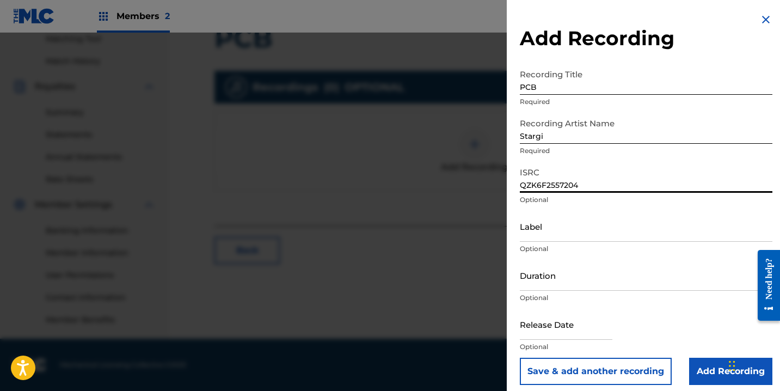
type input "QZK6F2557204"
click at [557, 235] on input "Label" at bounding box center [646, 226] width 253 height 31
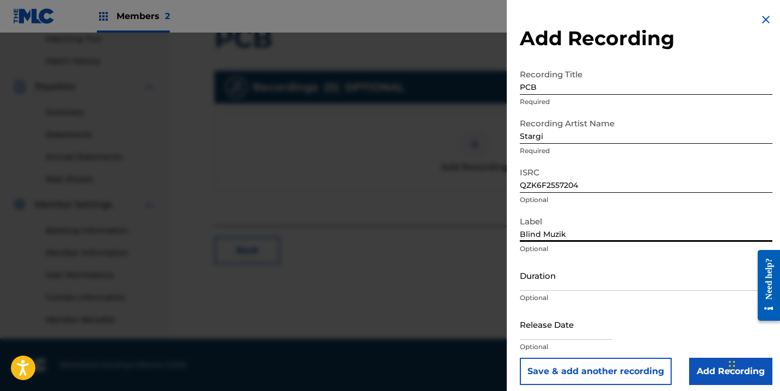
type input "Blind Muzik"
click at [554, 283] on input "Duration" at bounding box center [646, 275] width 253 height 31
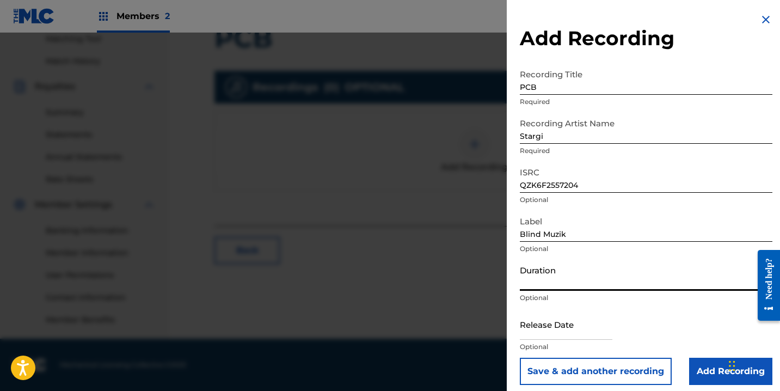
type input "2"
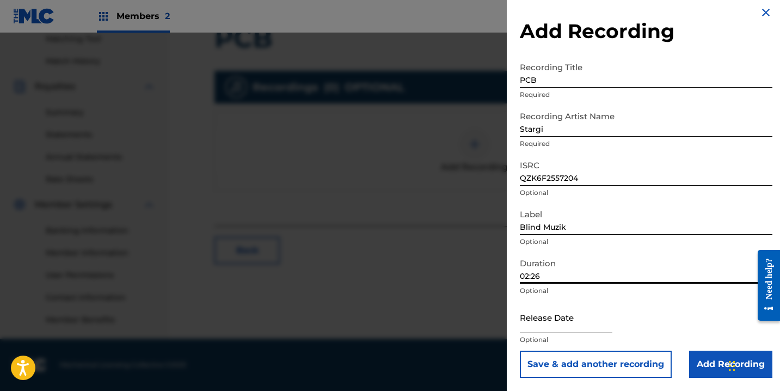
type input "02:26"
click at [561, 327] on input "text" at bounding box center [566, 317] width 93 height 31
select select "7"
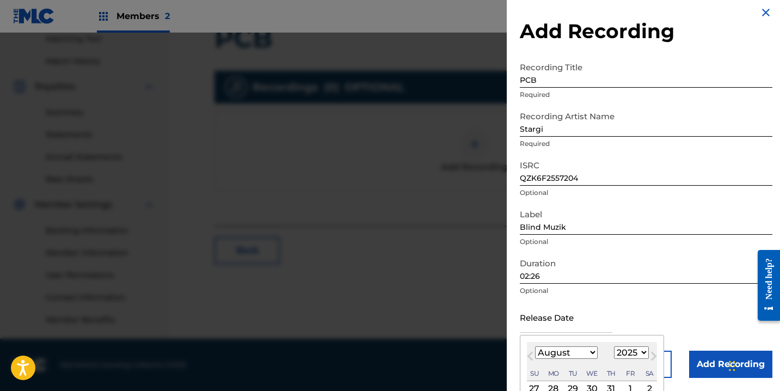
select select "2023"
select select "3"
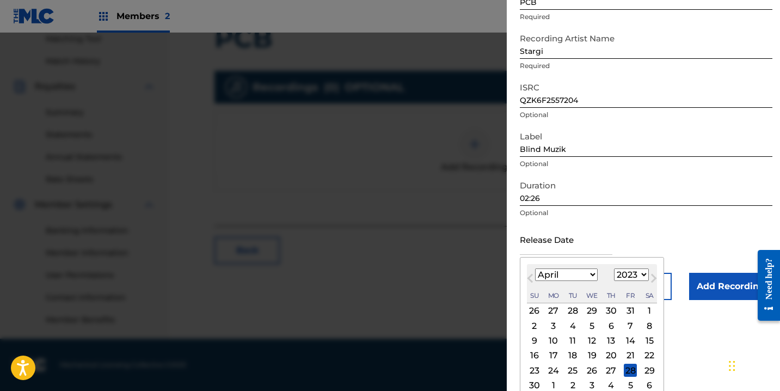
scroll to position [100, 0]
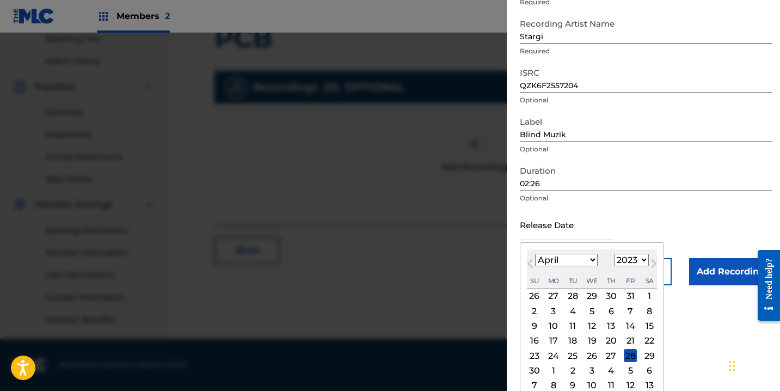
click at [624, 311] on div "7" at bounding box center [630, 310] width 13 height 13
type input "April 7 2023"
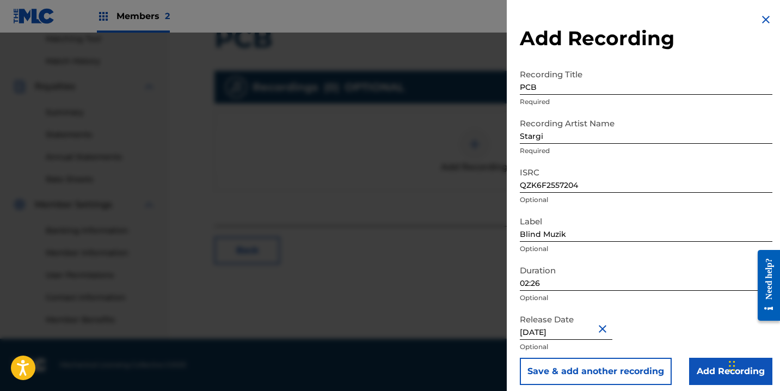
scroll to position [240, 0]
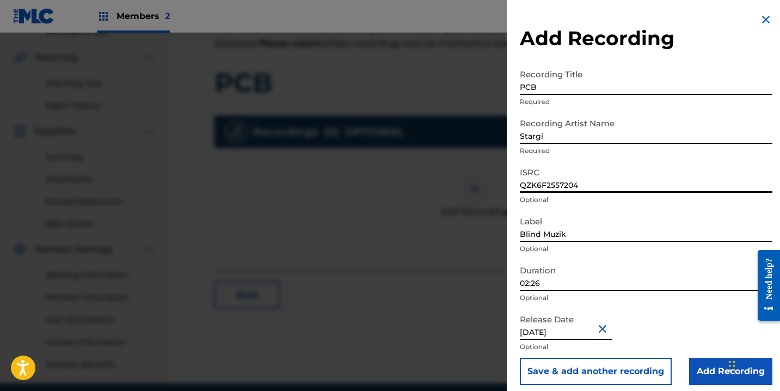
click at [589, 184] on input "QZK6F2557204" at bounding box center [646, 177] width 253 height 31
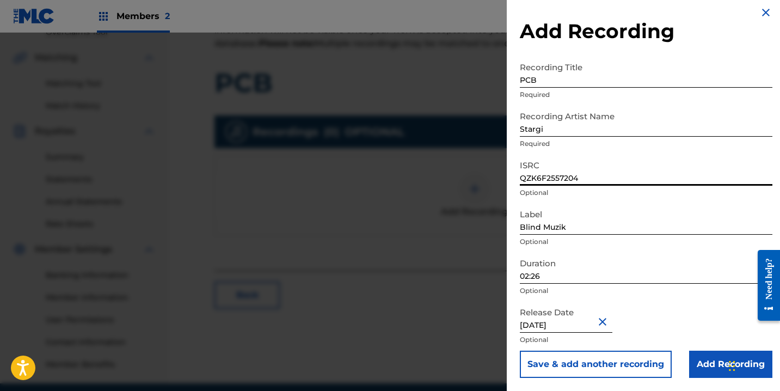
scroll to position [256, 0]
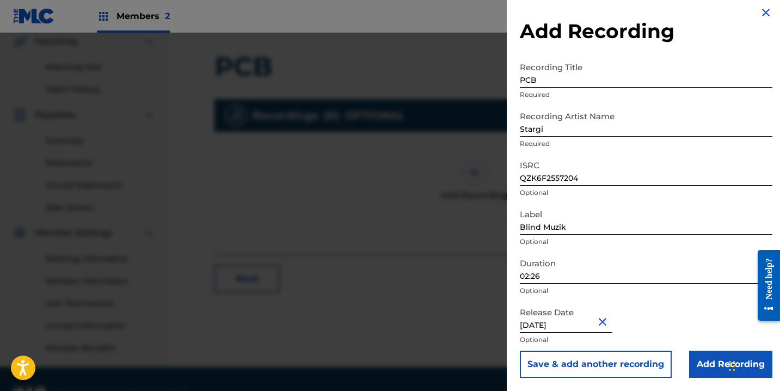
click at [700, 361] on input "Add Recording" at bounding box center [730, 364] width 83 height 27
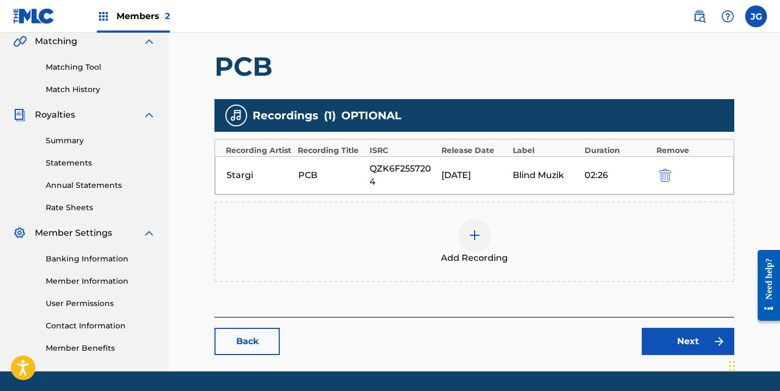
click at [685, 334] on link "Next" at bounding box center [688, 341] width 93 height 27
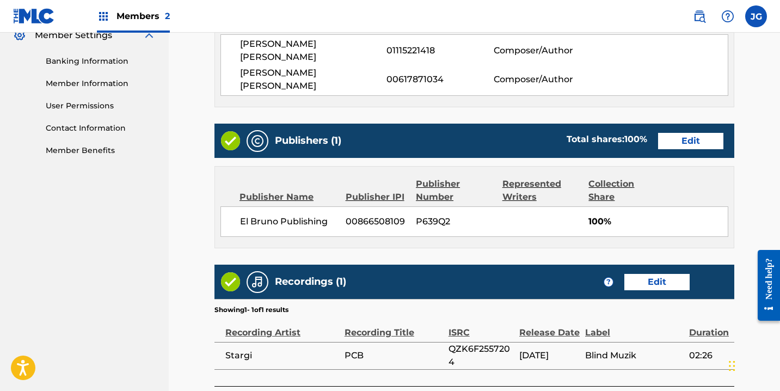
scroll to position [376, 0]
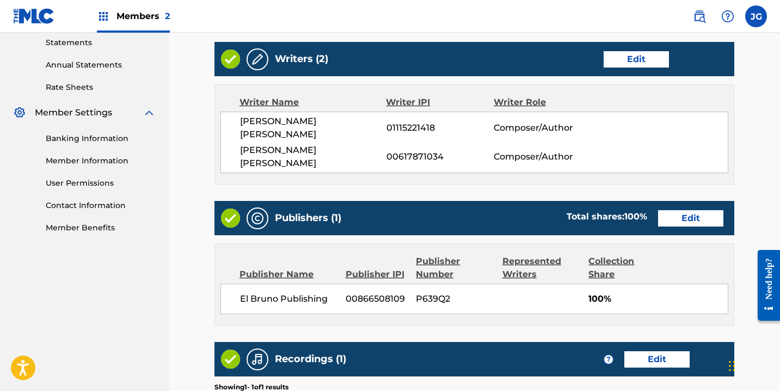
click at [686, 210] on link "Edit" at bounding box center [690, 218] width 65 height 16
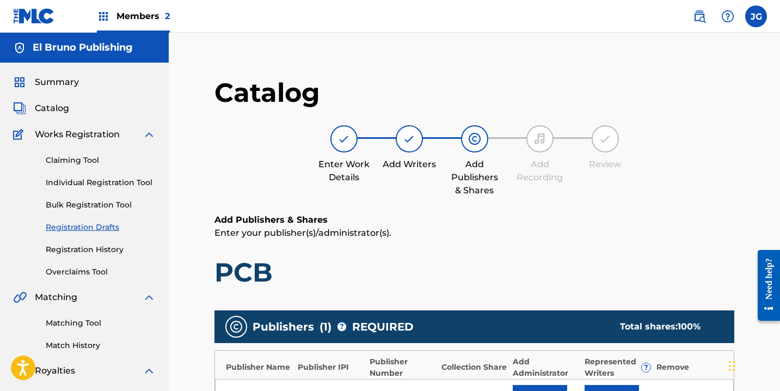
scroll to position [89, 0]
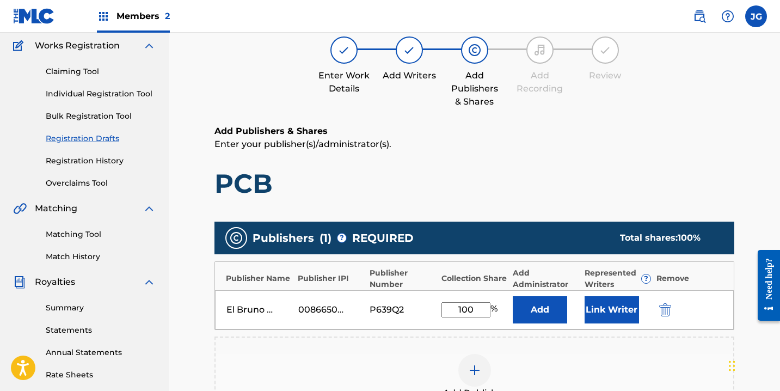
click at [617, 313] on button "Link Writer" at bounding box center [612, 309] width 54 height 27
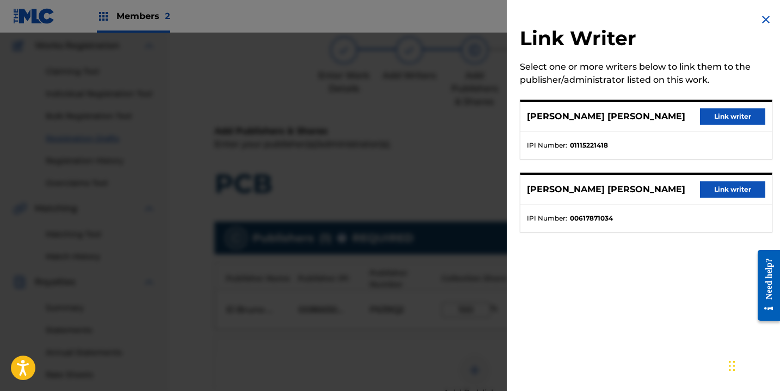
click at [724, 185] on button "Link writer" at bounding box center [732, 189] width 65 height 16
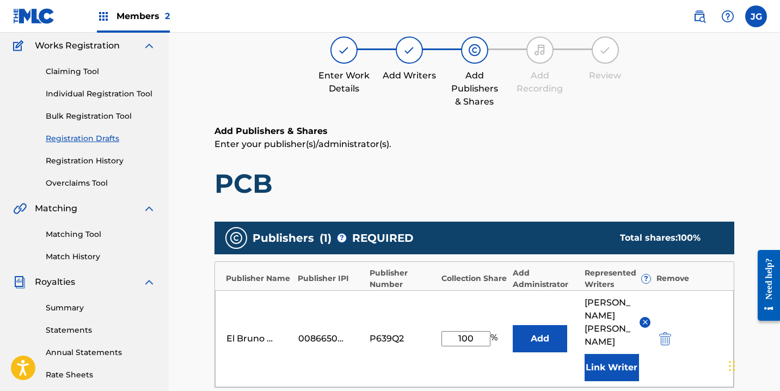
click at [621, 375] on button "Link Writer" at bounding box center [612, 367] width 54 height 27
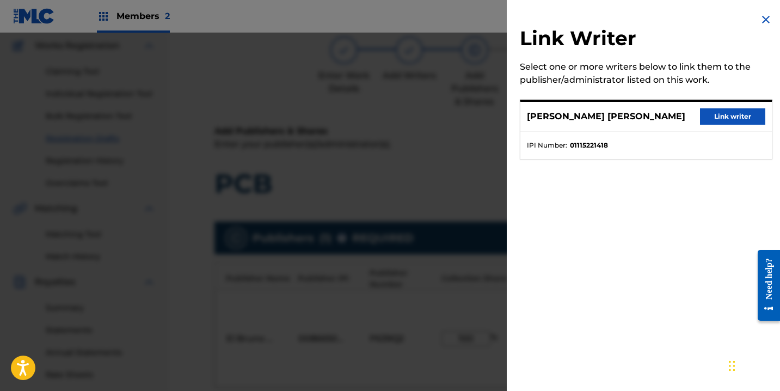
click at [725, 114] on button "Link writer" at bounding box center [732, 116] width 65 height 16
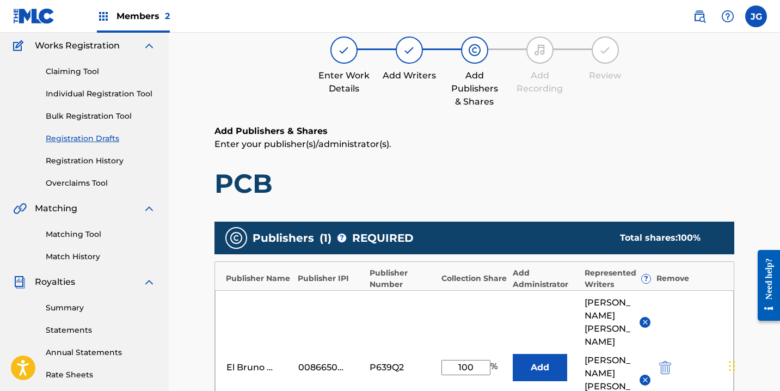
scroll to position [176, 0]
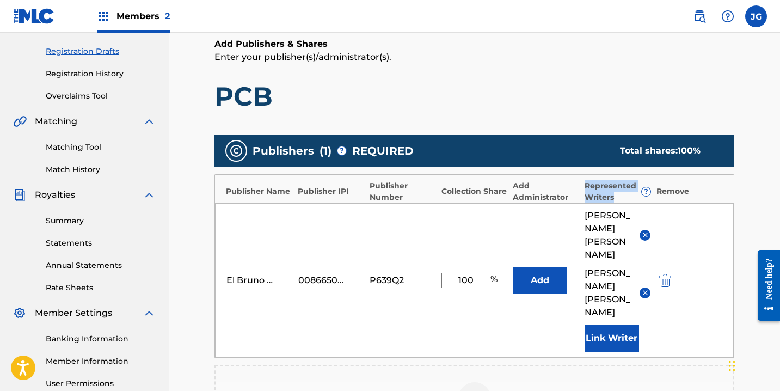
drag, startPoint x: 616, startPoint y: 196, endPoint x: 585, endPoint y: 186, distance: 32.7
click at [585, 186] on div "Represented Writers ?" at bounding box center [618, 191] width 66 height 23
copy div "Represented Writers"
click at [646, 238] on img at bounding box center [645, 235] width 8 height 8
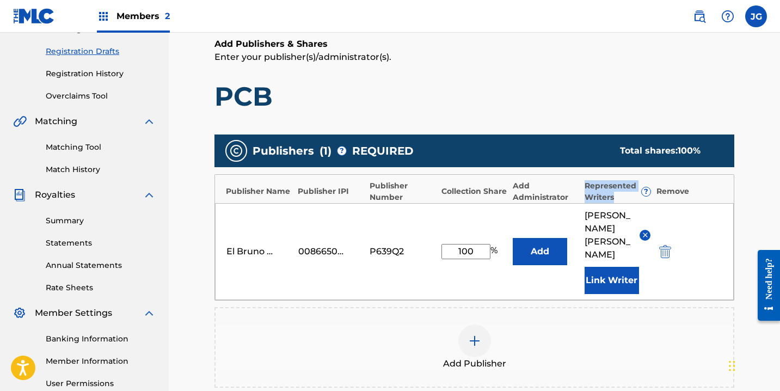
click at [645, 231] on img at bounding box center [645, 235] width 8 height 8
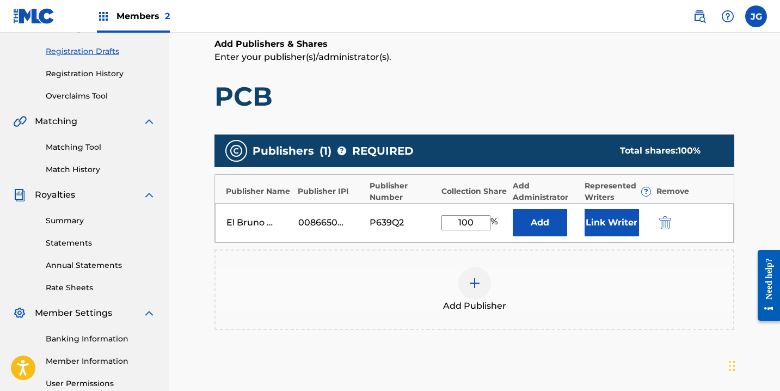
click at [583, 255] on div "Add Publisher" at bounding box center [475, 289] width 520 height 81
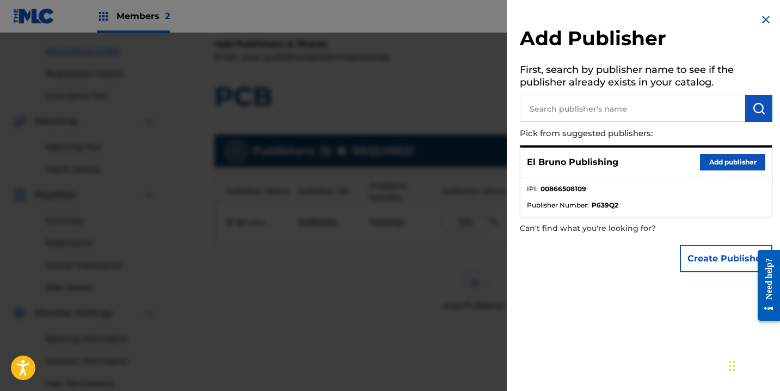
click at [423, 304] on div at bounding box center [390, 228] width 780 height 391
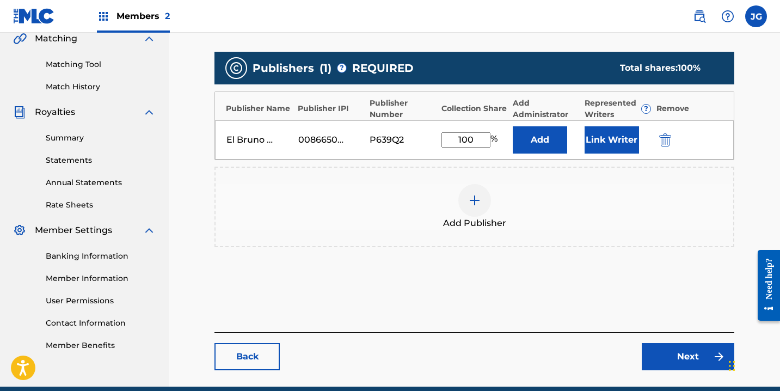
scroll to position [307, 0]
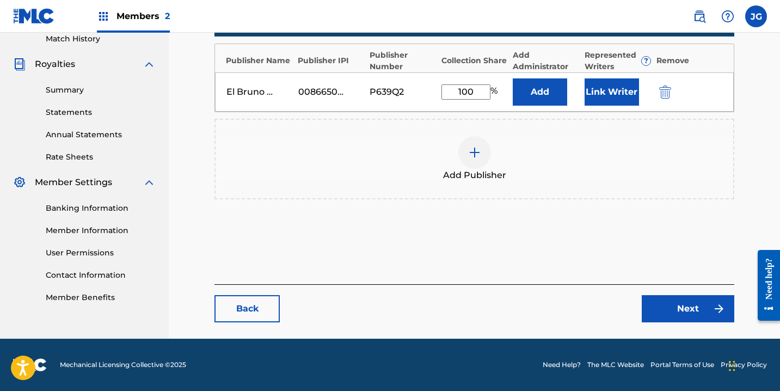
click at [681, 309] on link "Next" at bounding box center [688, 308] width 93 height 27
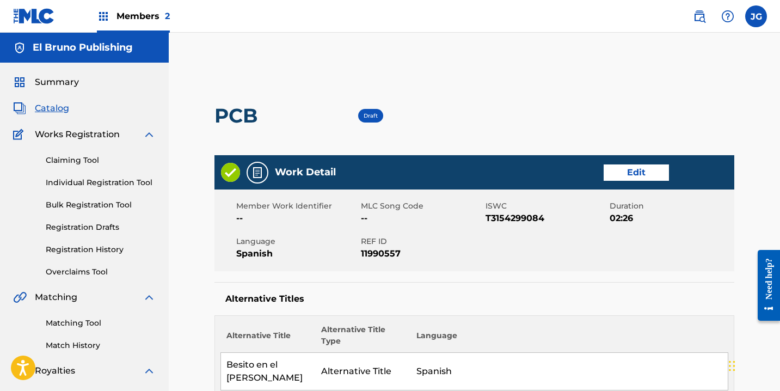
scroll to position [206, 0]
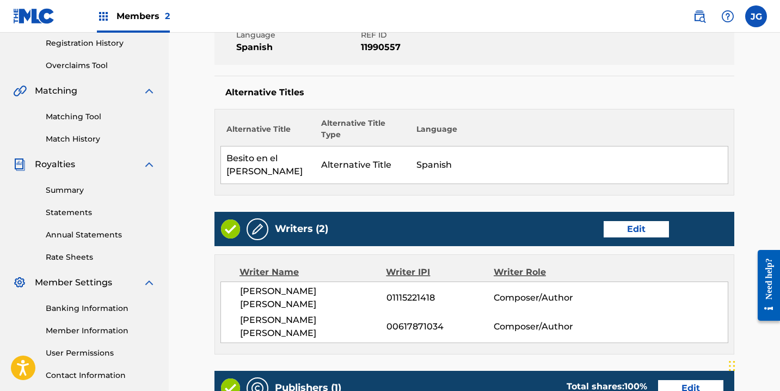
click at [647, 221] on link "Edit" at bounding box center [636, 229] width 65 height 16
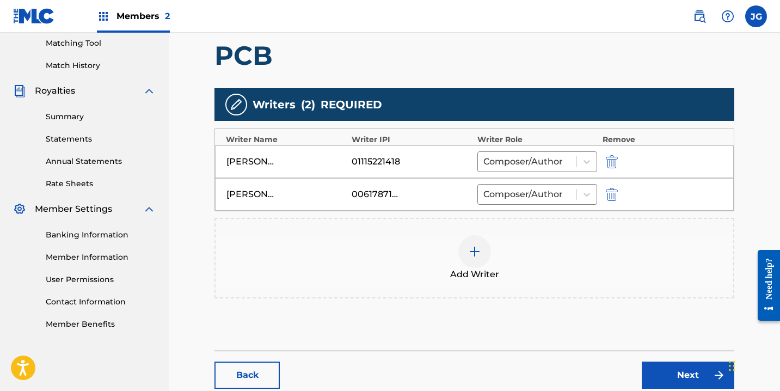
scroll to position [346, 0]
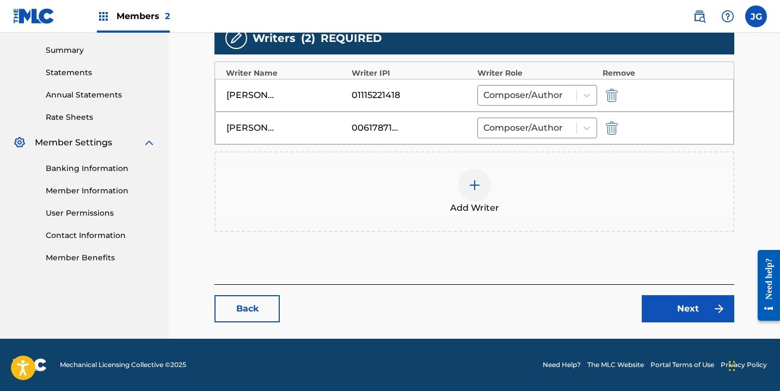
click at [691, 311] on link "Next" at bounding box center [688, 308] width 93 height 27
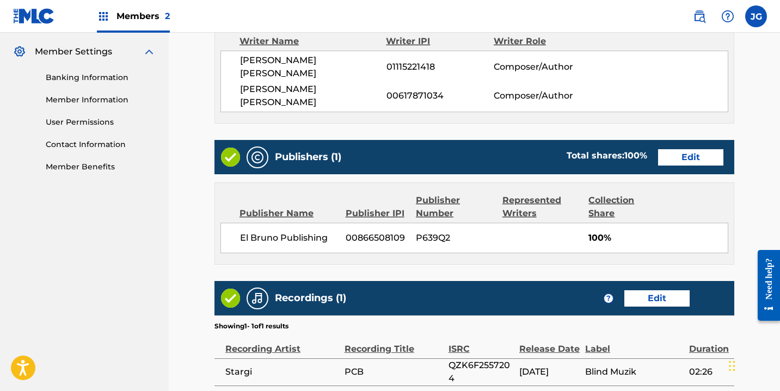
scroll to position [528, 0]
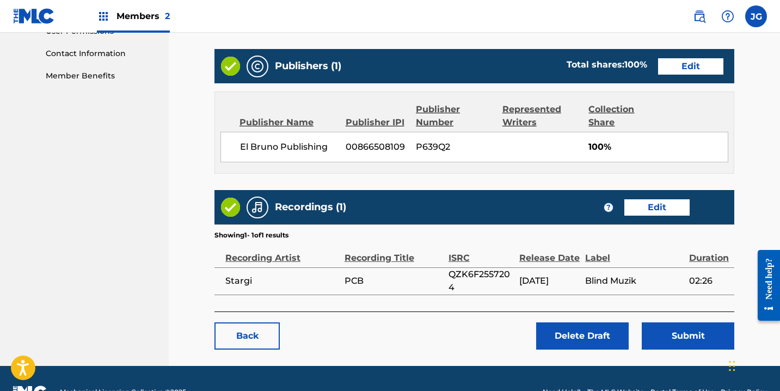
click at [696, 322] on button "Submit" at bounding box center [688, 335] width 93 height 27
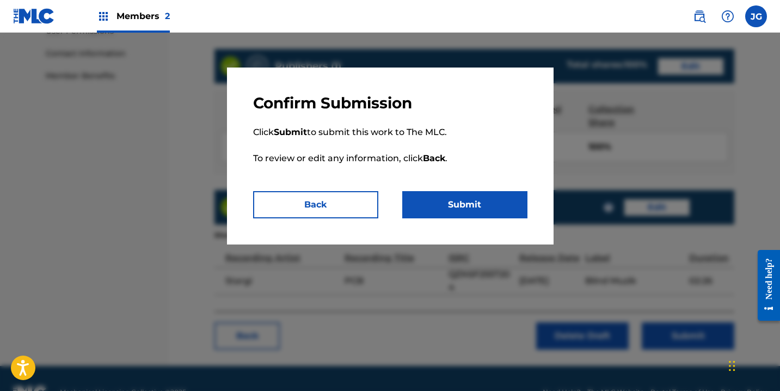
click at [476, 199] on button "Submit" at bounding box center [464, 204] width 125 height 27
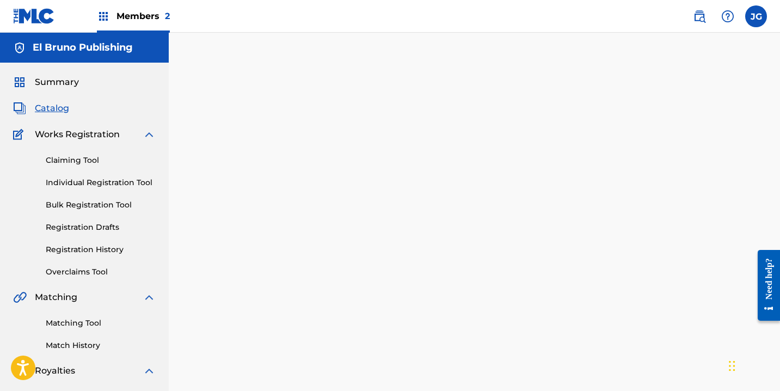
click at [106, 139] on span "Works Registration" at bounding box center [77, 134] width 85 height 13
click at [105, 136] on span "Works Registration" at bounding box center [77, 134] width 85 height 13
click at [59, 106] on span "Catalog" at bounding box center [52, 108] width 34 height 13
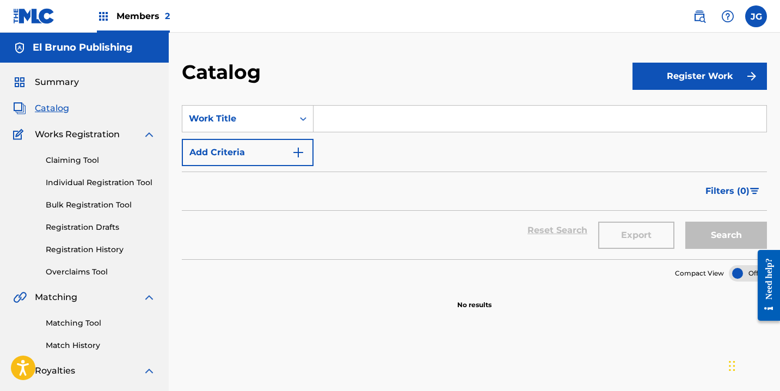
click at [52, 85] on span "Summary" at bounding box center [57, 82] width 44 height 13
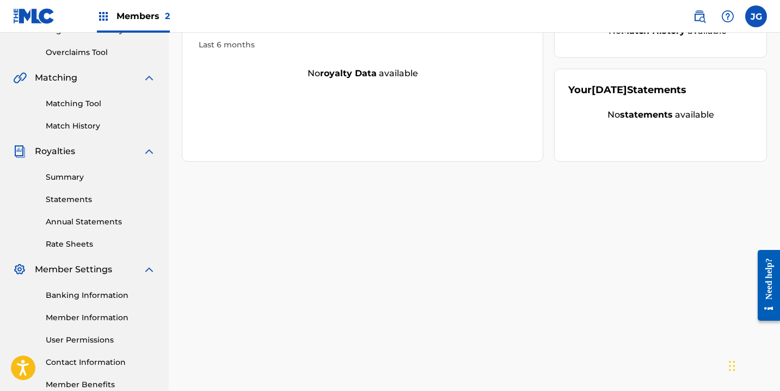
scroll to position [217, 0]
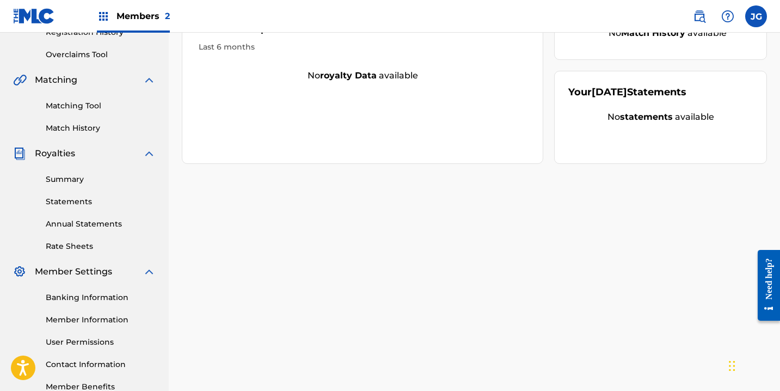
click at [75, 181] on link "Summary" at bounding box center [101, 179] width 110 height 11
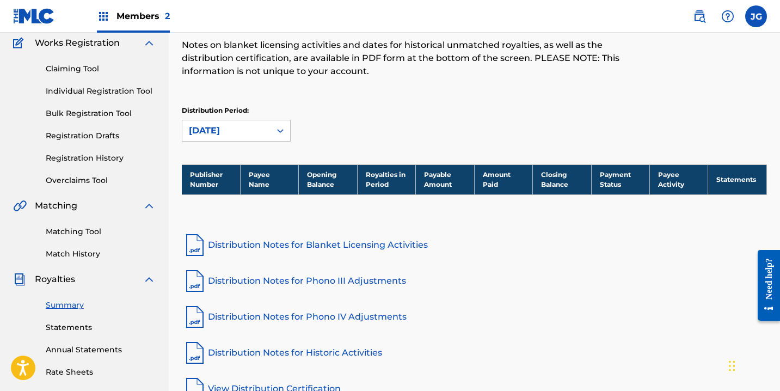
scroll to position [284, 0]
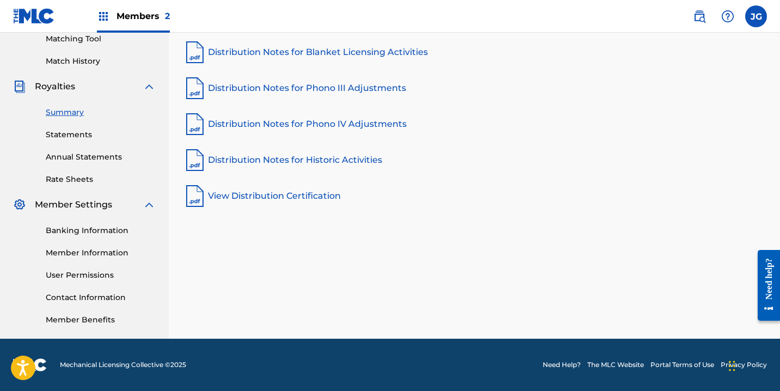
click at [106, 230] on link "Banking Information" at bounding box center [101, 230] width 110 height 11
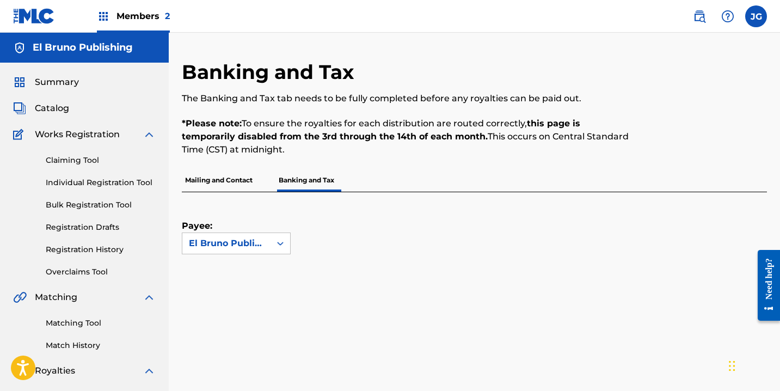
click at [228, 180] on p "Mailing and Contact" at bounding box center [219, 180] width 74 height 23
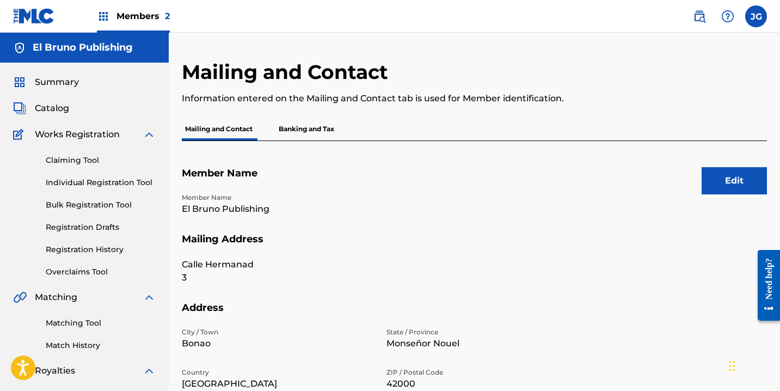
click at [306, 133] on p "Banking and Tax" at bounding box center [307, 129] width 62 height 23
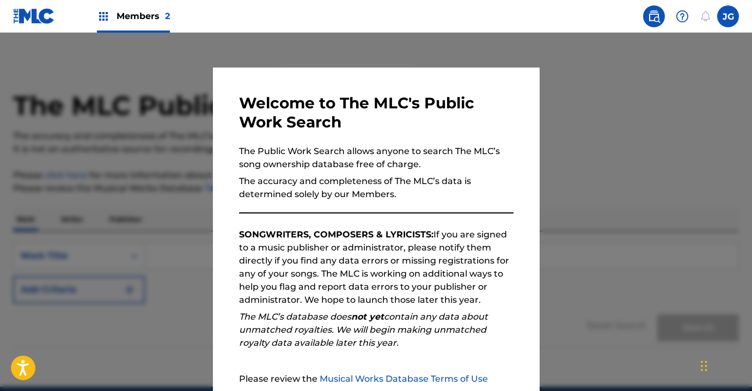
scroll to position [107, 0]
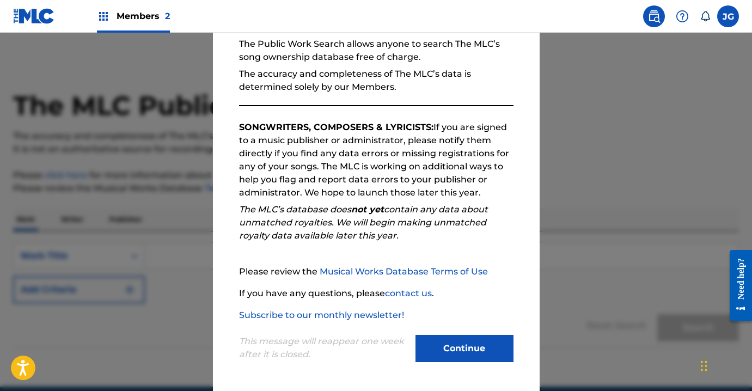
click at [468, 352] on button "Continue" at bounding box center [464, 348] width 98 height 27
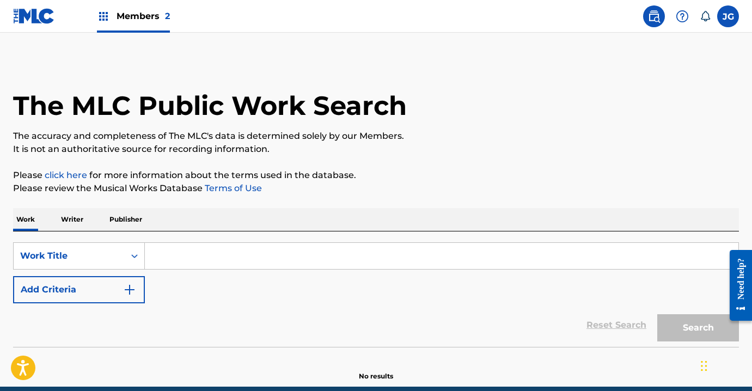
click at [173, 254] on input "Search Form" at bounding box center [441, 256] width 593 height 26
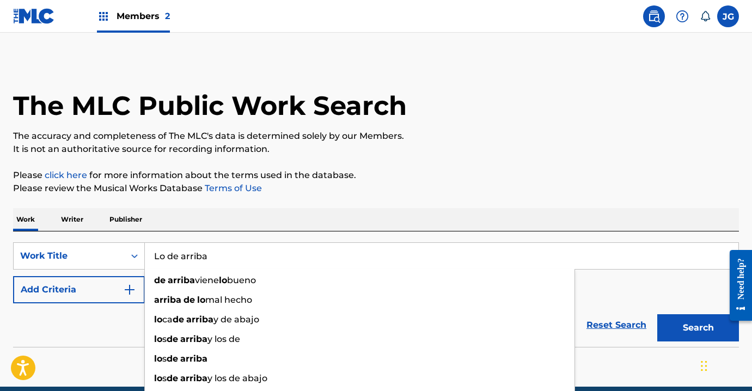
type input "Lo de arriba"
click at [413, 189] on p "Please review the Musical Works Database Terms of Use" at bounding box center [376, 188] width 726 height 13
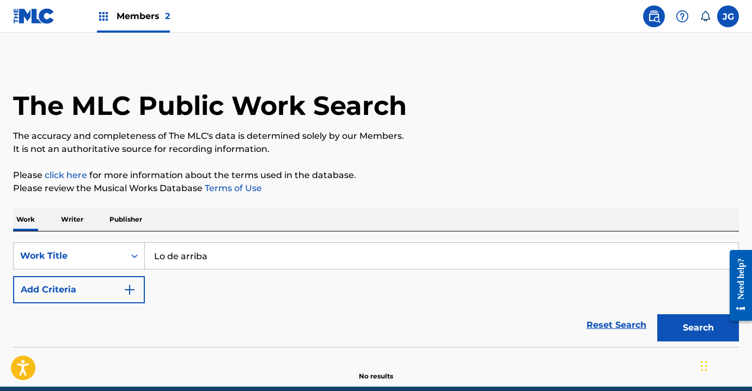
click at [688, 322] on button "Search" at bounding box center [698, 327] width 82 height 27
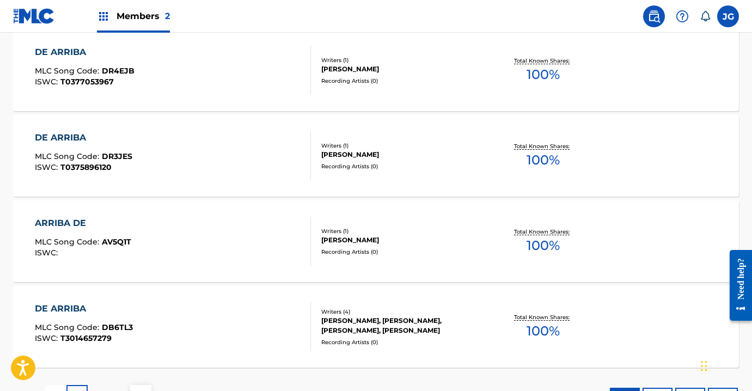
scroll to position [930, 0]
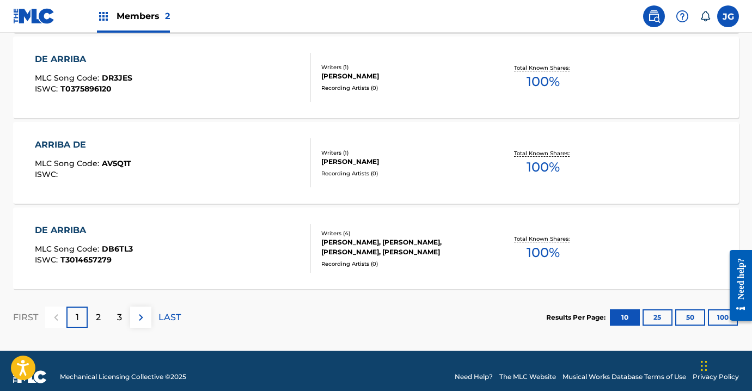
click at [98, 323] on p "2" at bounding box center [98, 317] width 5 height 13
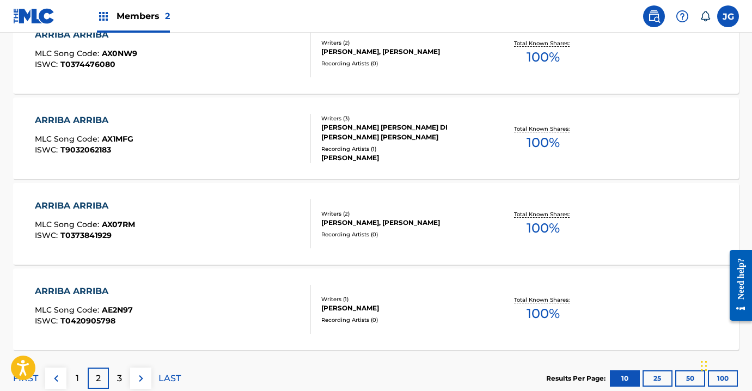
scroll to position [942, 0]
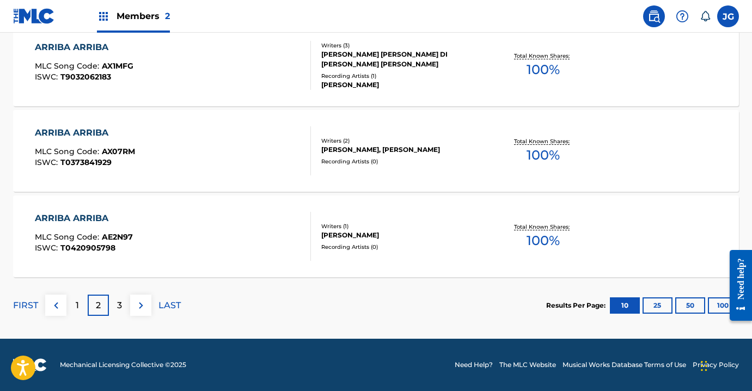
click at [126, 311] on div "3" at bounding box center [119, 305] width 21 height 21
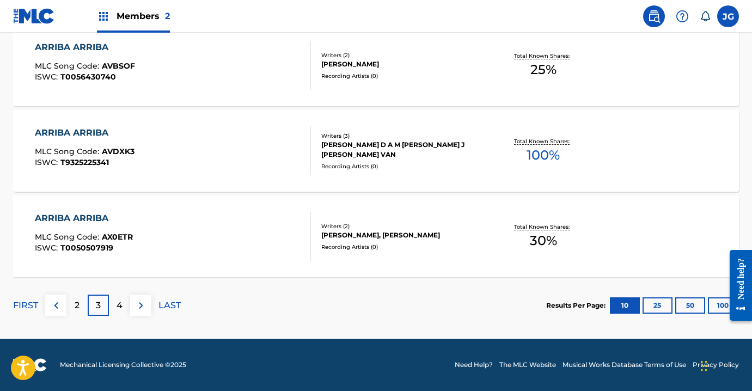
scroll to position [0, 0]
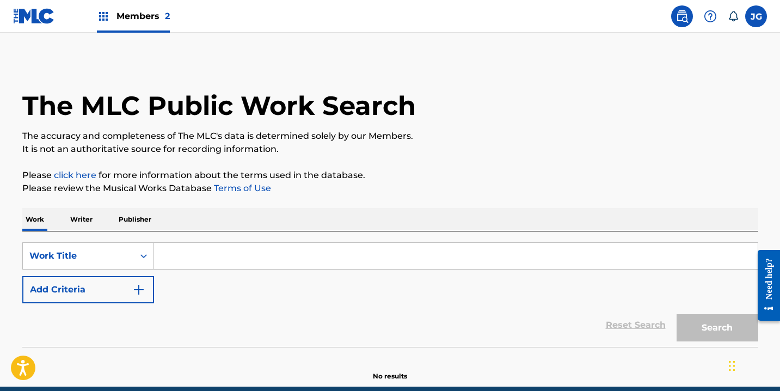
click at [473, 230] on div "Work Writer Publisher" at bounding box center [390, 219] width 736 height 23
click at [468, 240] on div "SearchWithCriteriab8328f17-5177-41c6-a225-1a7af0aa7eff Work Title Add Criteria …" at bounding box center [390, 288] width 736 height 115
click at [457, 246] on input "Search Form" at bounding box center [456, 256] width 604 height 26
click at [212, 259] on input "Search Form" at bounding box center [456, 256] width 604 height 26
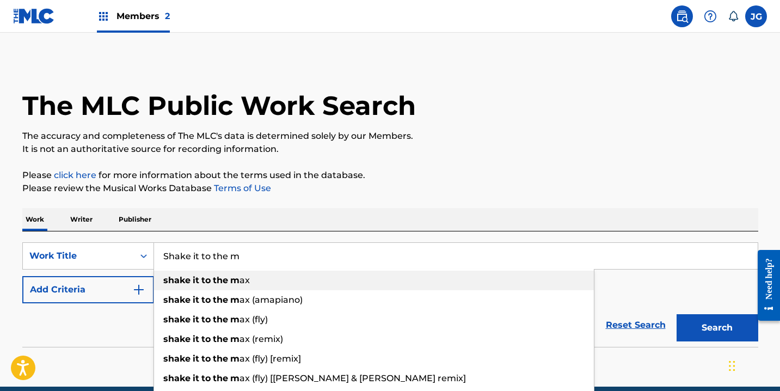
click at [209, 286] on div "shake it to the m ax" at bounding box center [374, 281] width 440 height 20
type input "shake it to the max"
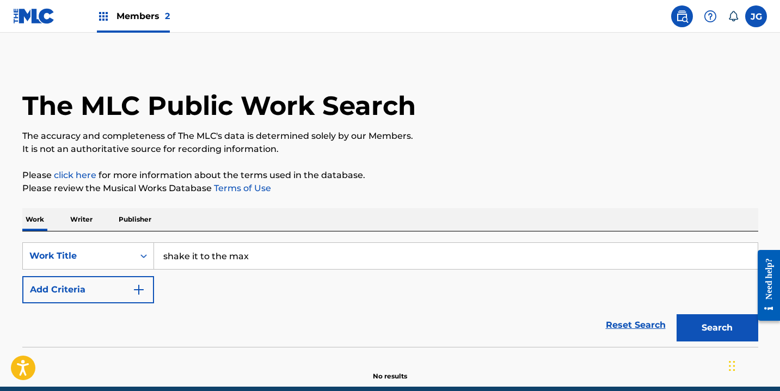
click at [700, 322] on button "Search" at bounding box center [718, 327] width 82 height 27
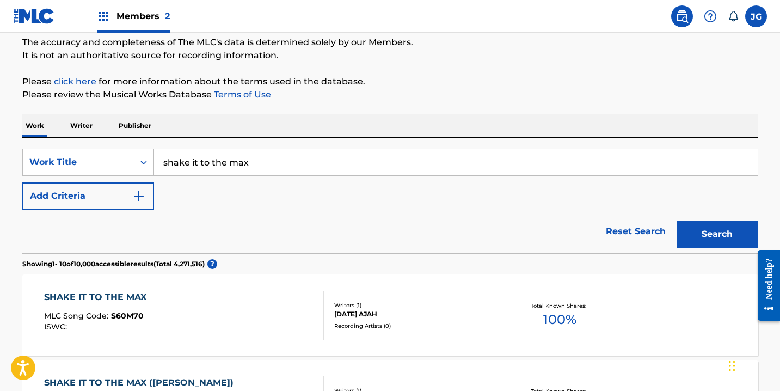
scroll to position [172, 0]
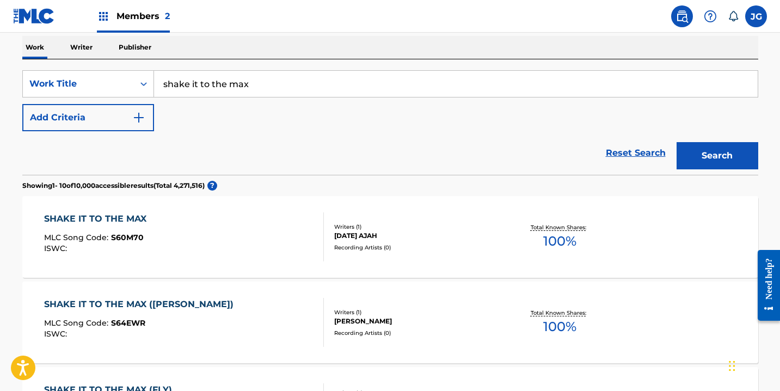
click at [142, 218] on div "SHAKE IT TO THE MAX" at bounding box center [98, 218] width 108 height 13
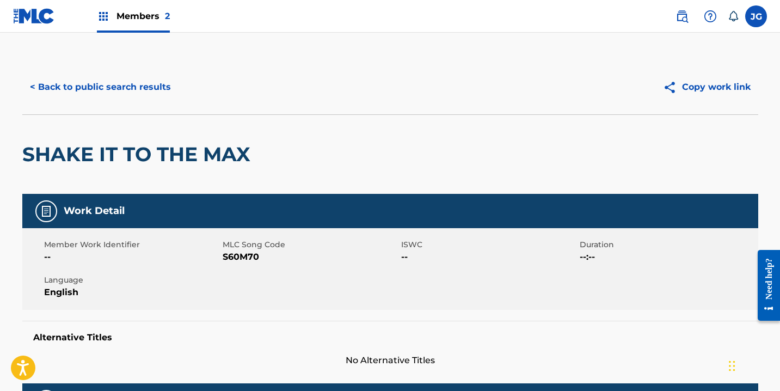
scroll to position [26, 0]
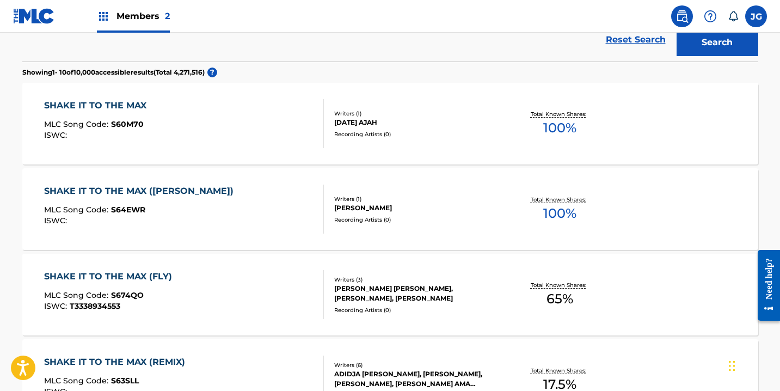
scroll to position [353, 0]
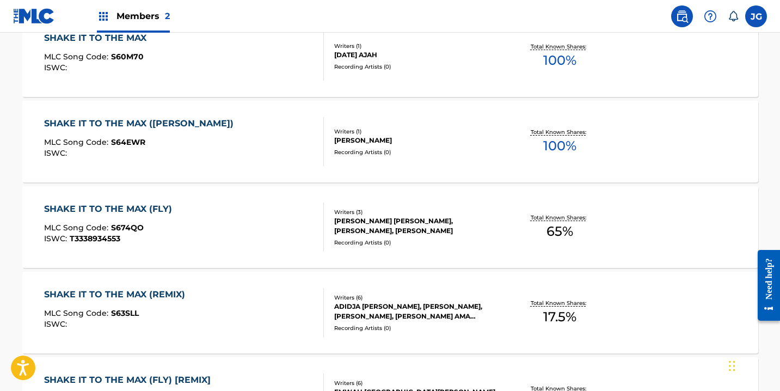
click at [138, 209] on div "SHAKE IT TO THE MAX (FLY)" at bounding box center [110, 209] width 133 height 13
